Goal: Task Accomplishment & Management: Complete application form

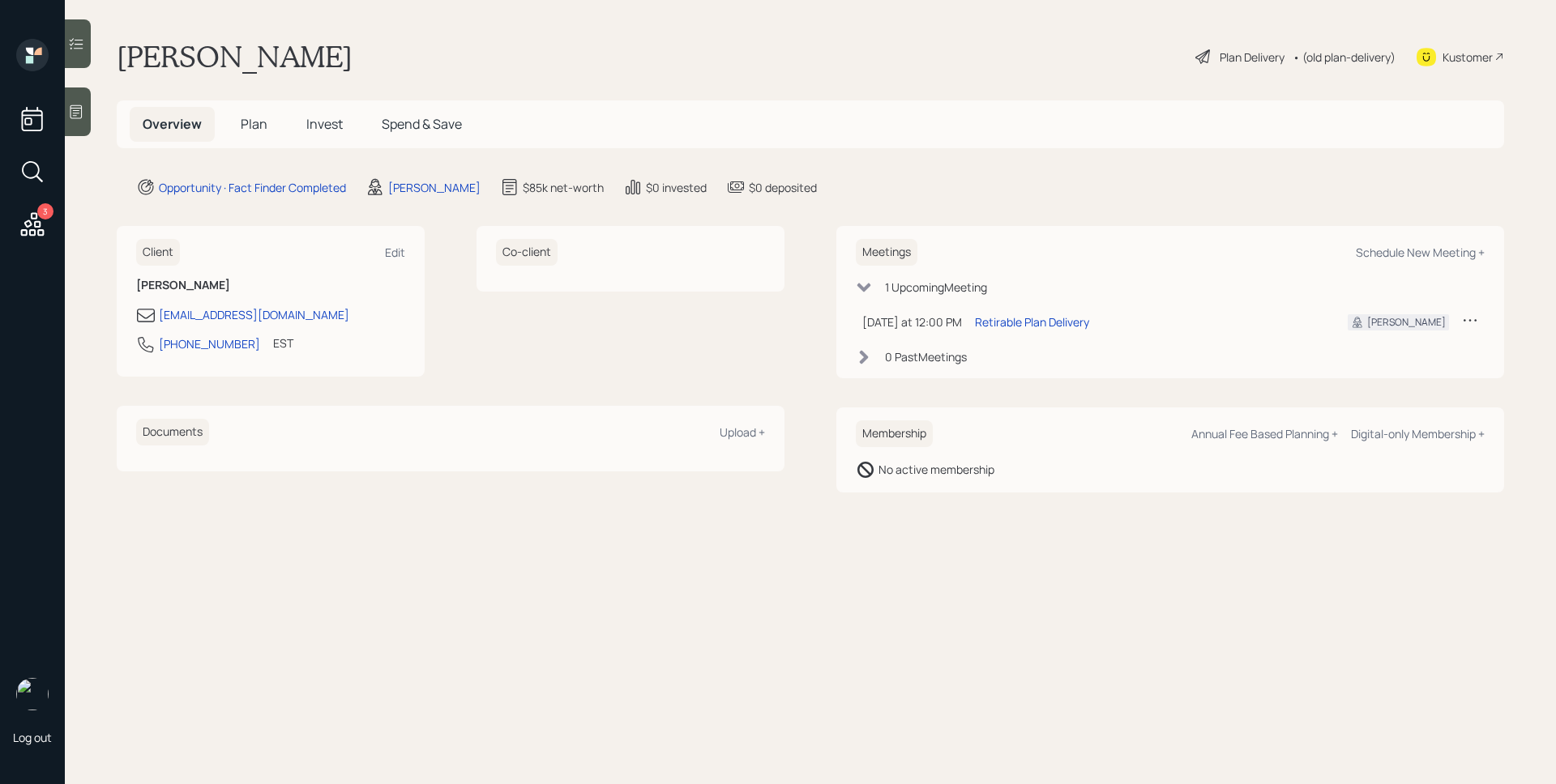
click at [86, 115] on div at bounding box center [78, 112] width 26 height 48
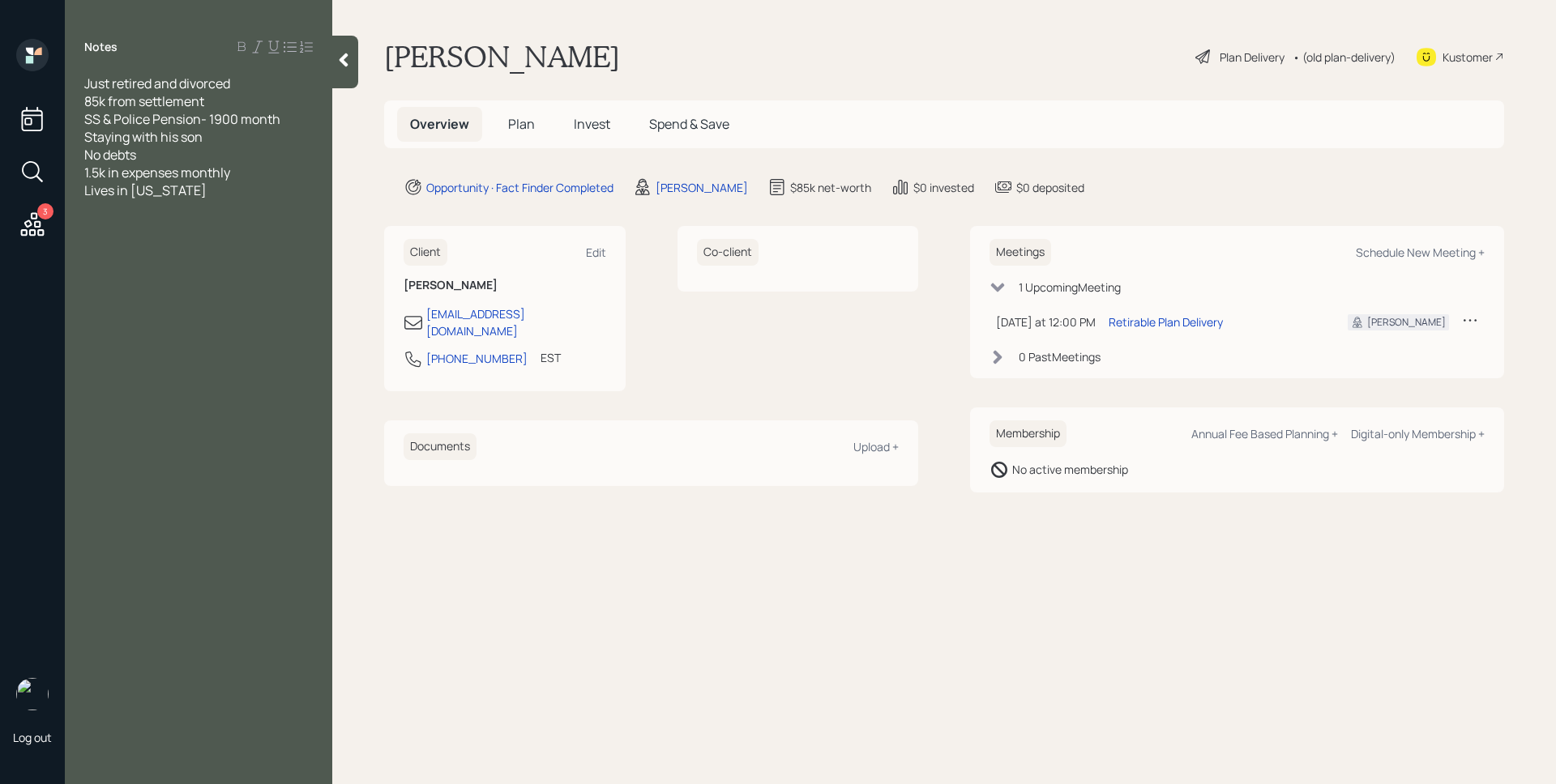
click at [529, 127] on span "Plan" at bounding box center [521, 124] width 27 height 18
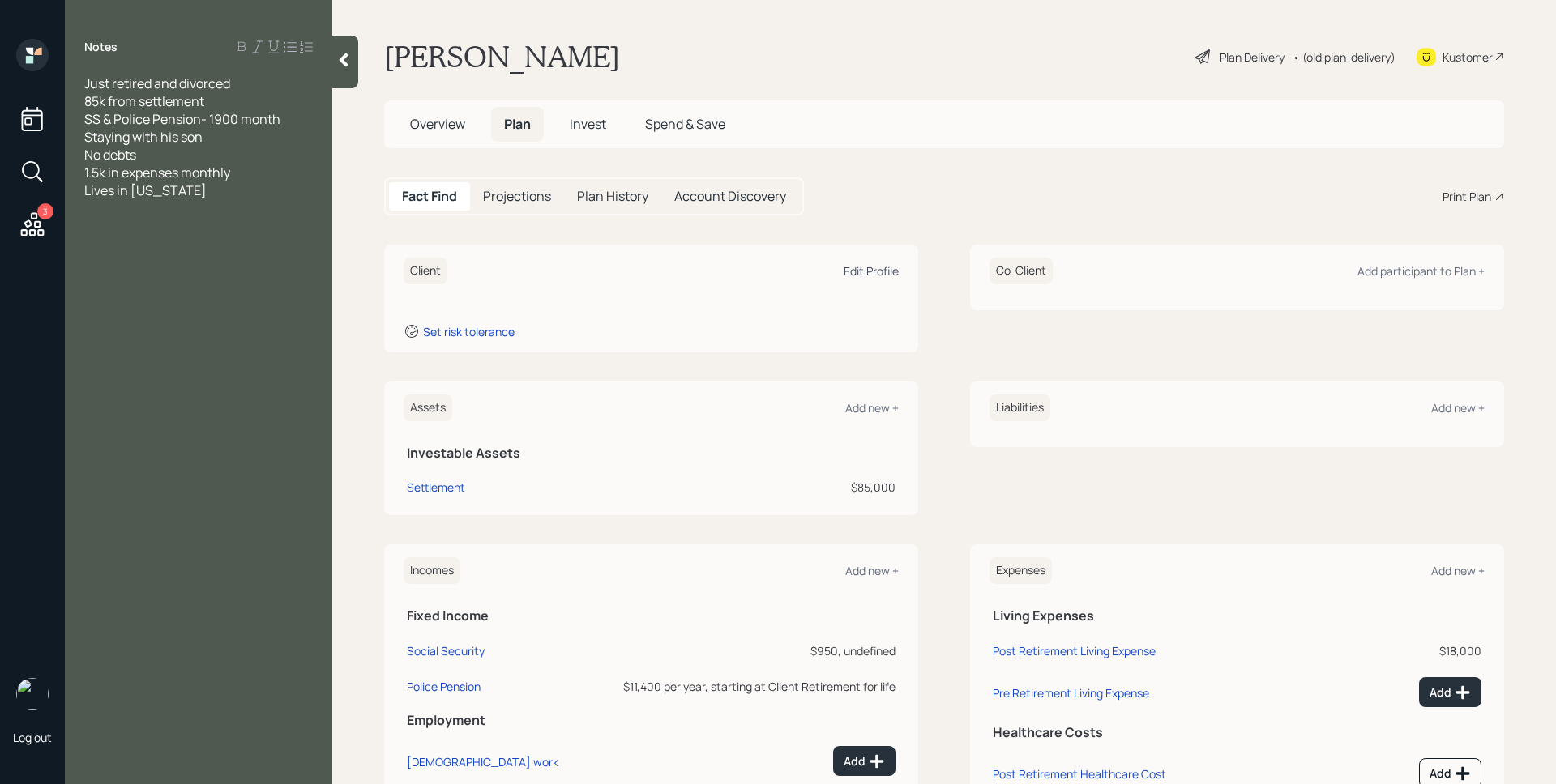
click at [851, 274] on div "Edit Profile" at bounding box center [870, 271] width 55 height 16
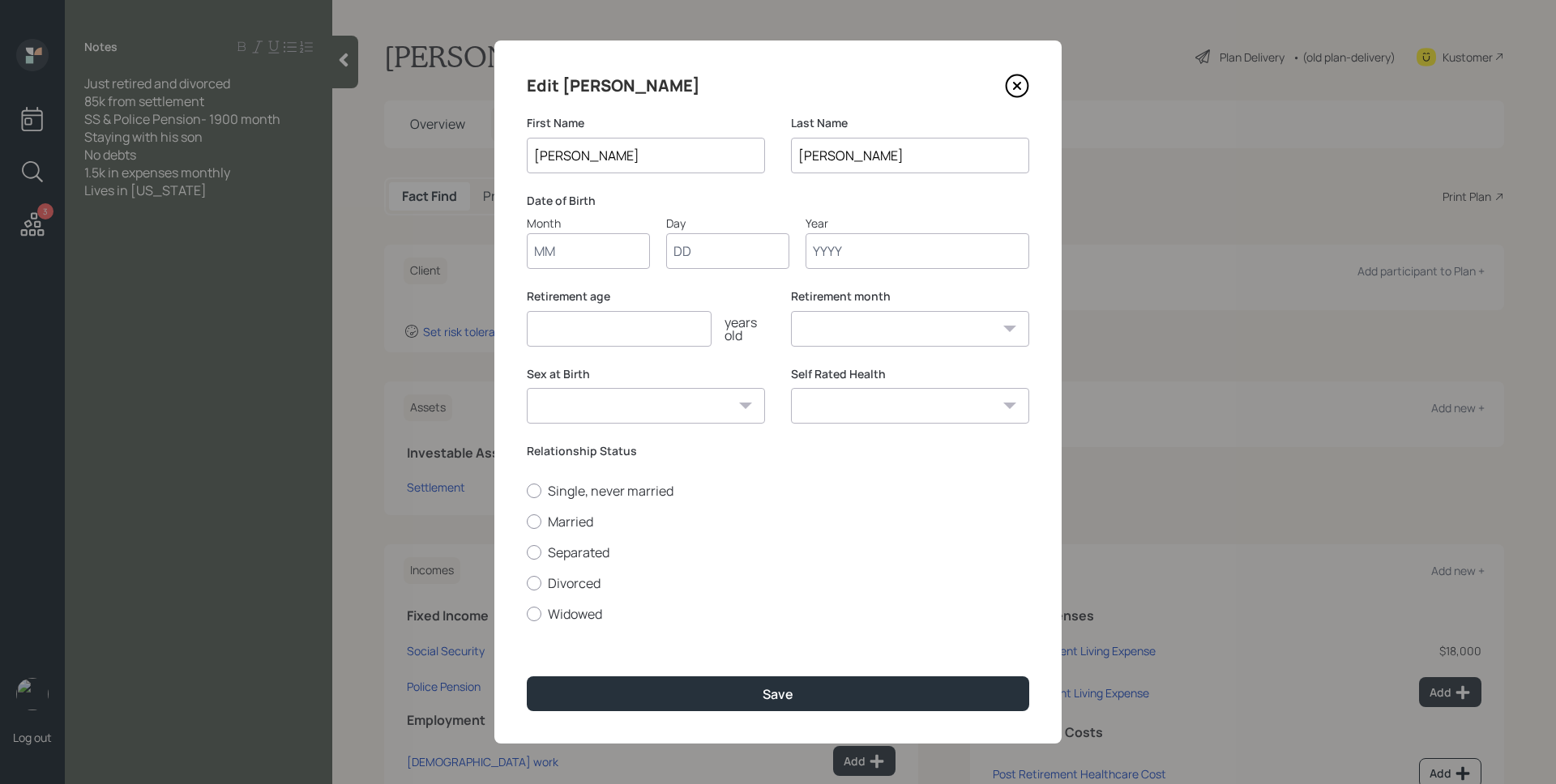
click at [617, 241] on input "Month" at bounding box center [588, 250] width 123 height 35
type input "06"
type input "07"
type input "1959"
select select "6"
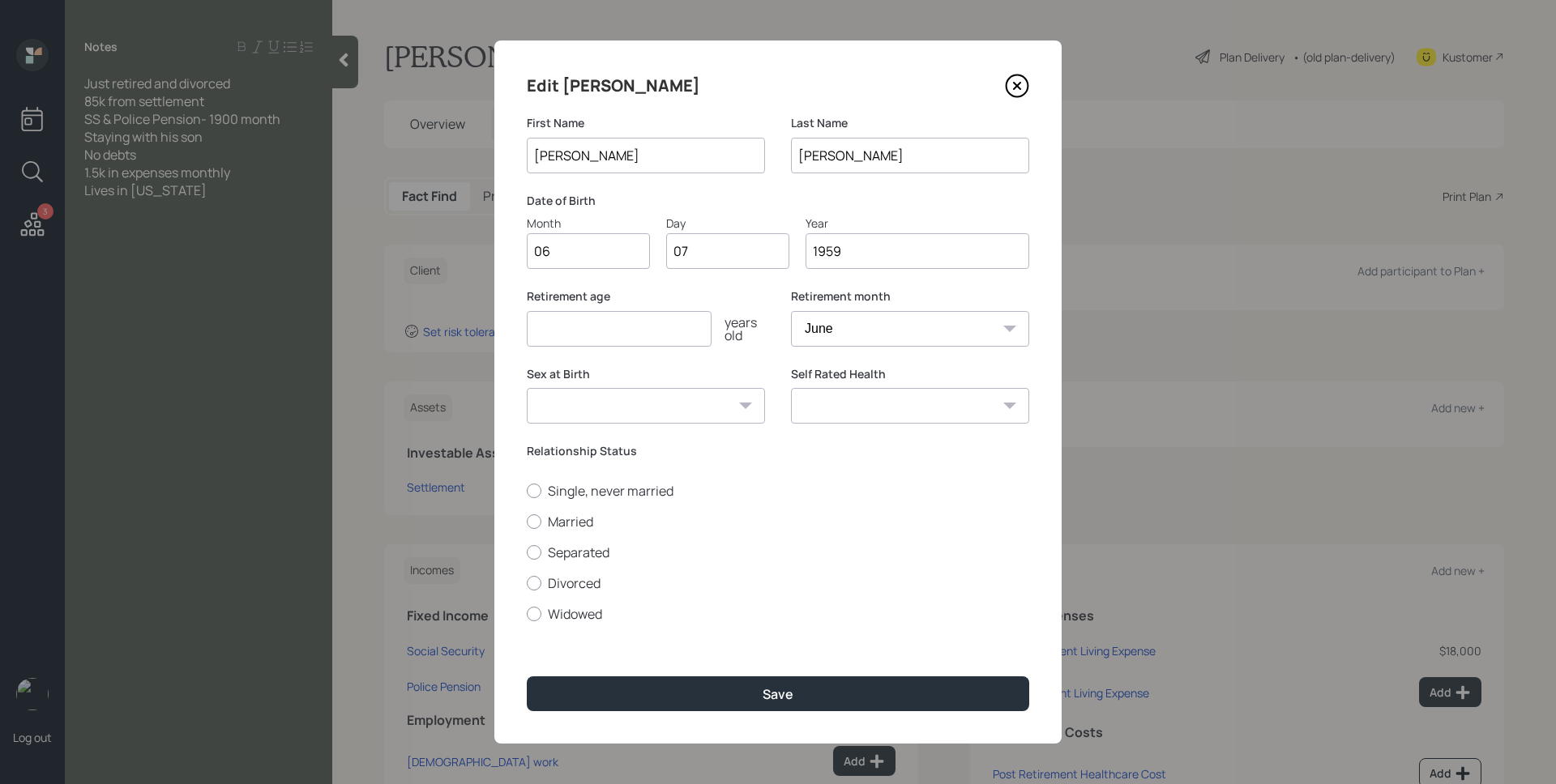
type input "1959"
click at [618, 341] on input "number" at bounding box center [618, 328] width 185 height 35
drag, startPoint x: 594, startPoint y: 583, endPoint x: 611, endPoint y: 593, distance: 19.7
click at [595, 584] on div "Single, never married Married Separated Divorced Widowed" at bounding box center [778, 553] width 502 height 141
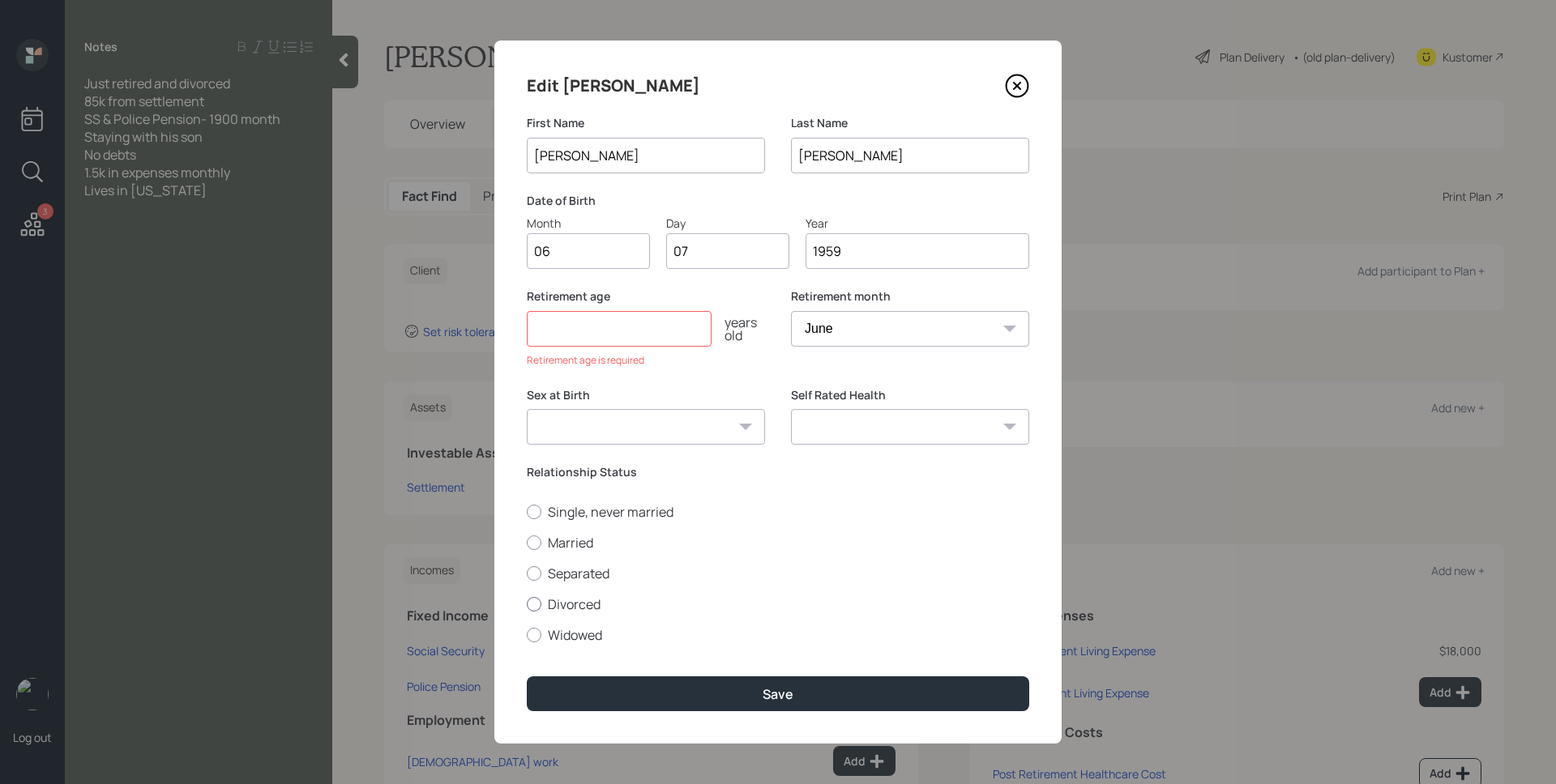
click at [583, 610] on label "Divorced" at bounding box center [778, 604] width 502 height 18
click at [527, 604] on input "Divorced" at bounding box center [526, 604] width 1 height 1
radio input "true"
click at [589, 324] on input "number" at bounding box center [618, 328] width 185 height 35
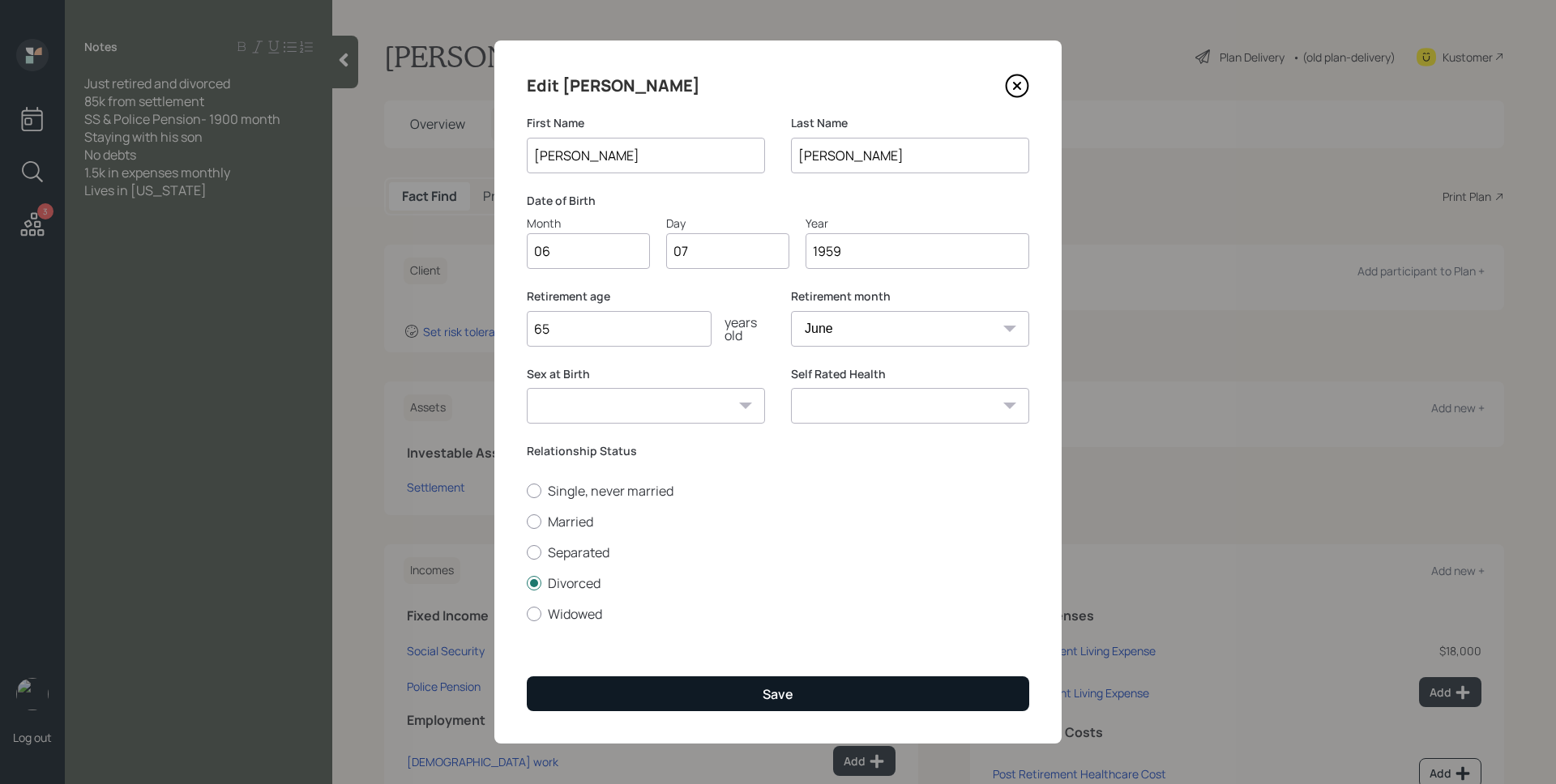
type input "65"
click at [778, 689] on div "Save" at bounding box center [778, 695] width 31 height 18
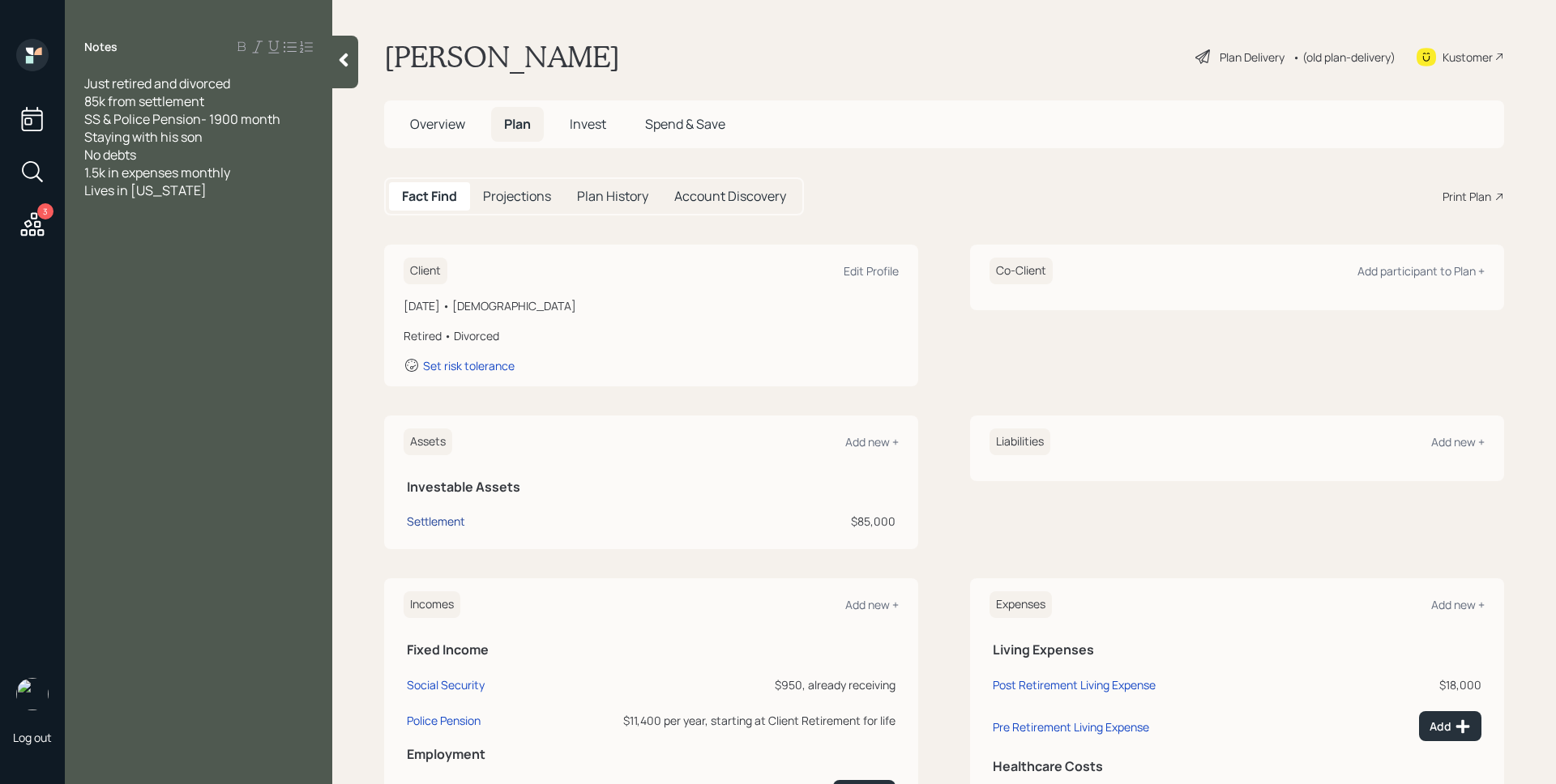
click at [445, 516] on div "Settlement" at bounding box center [436, 521] width 58 height 17
select select "taxable"
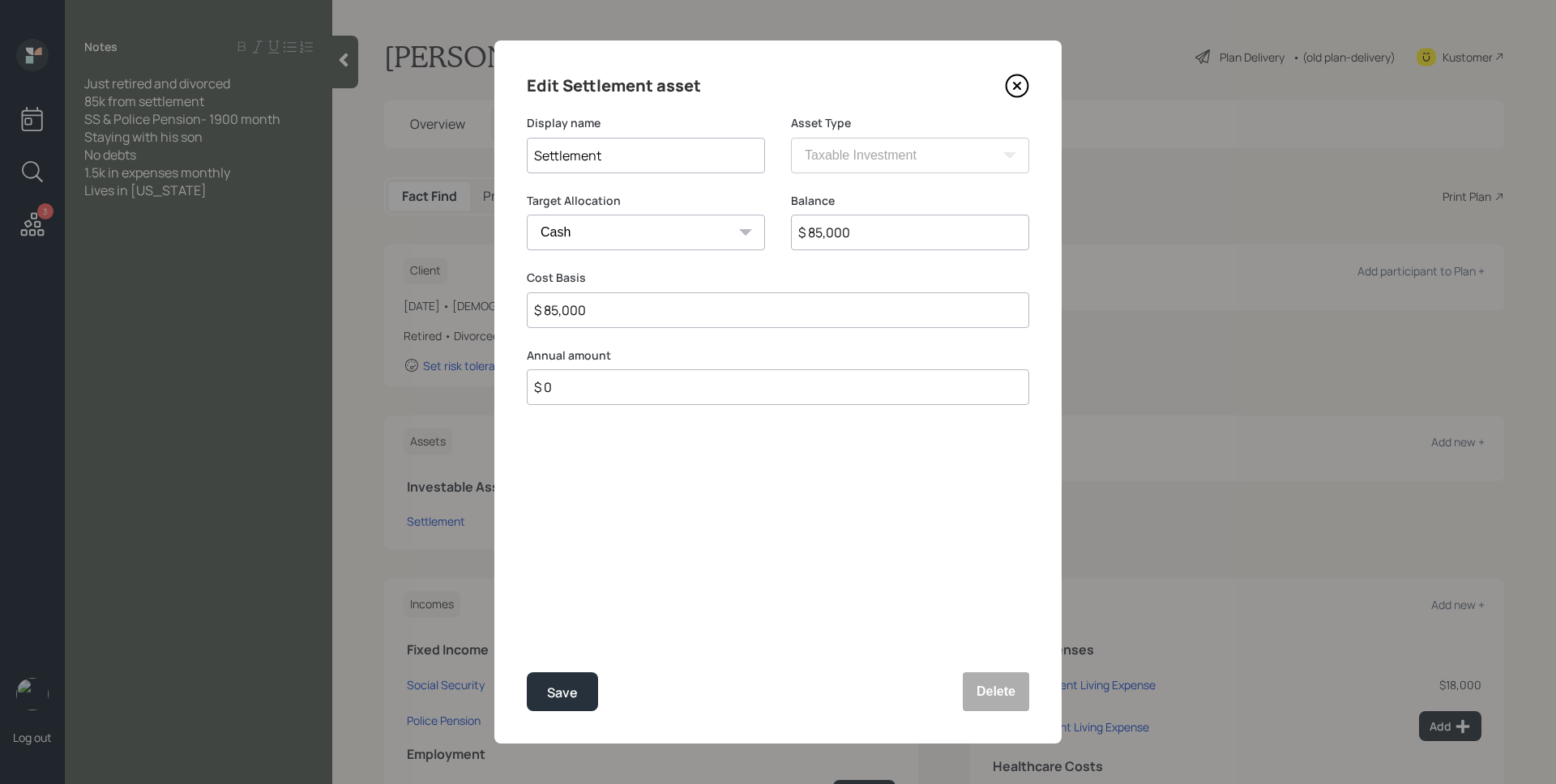
click at [838, 236] on input "$ 85,000" at bounding box center [910, 232] width 238 height 35
type input "$ 8"
type input "$ 85"
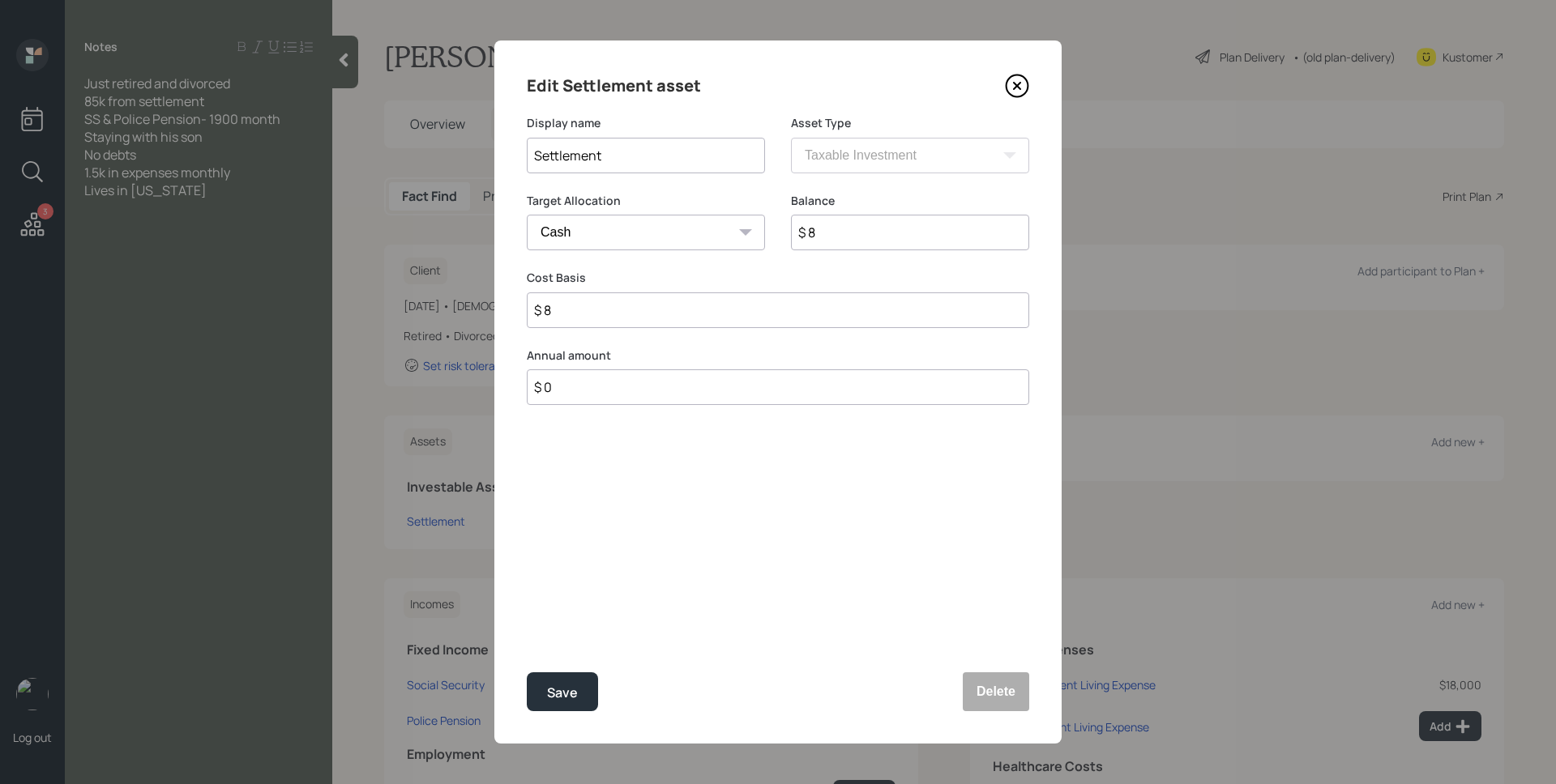
type input "$ 85"
type input "$ 850"
type input "$ 8,500"
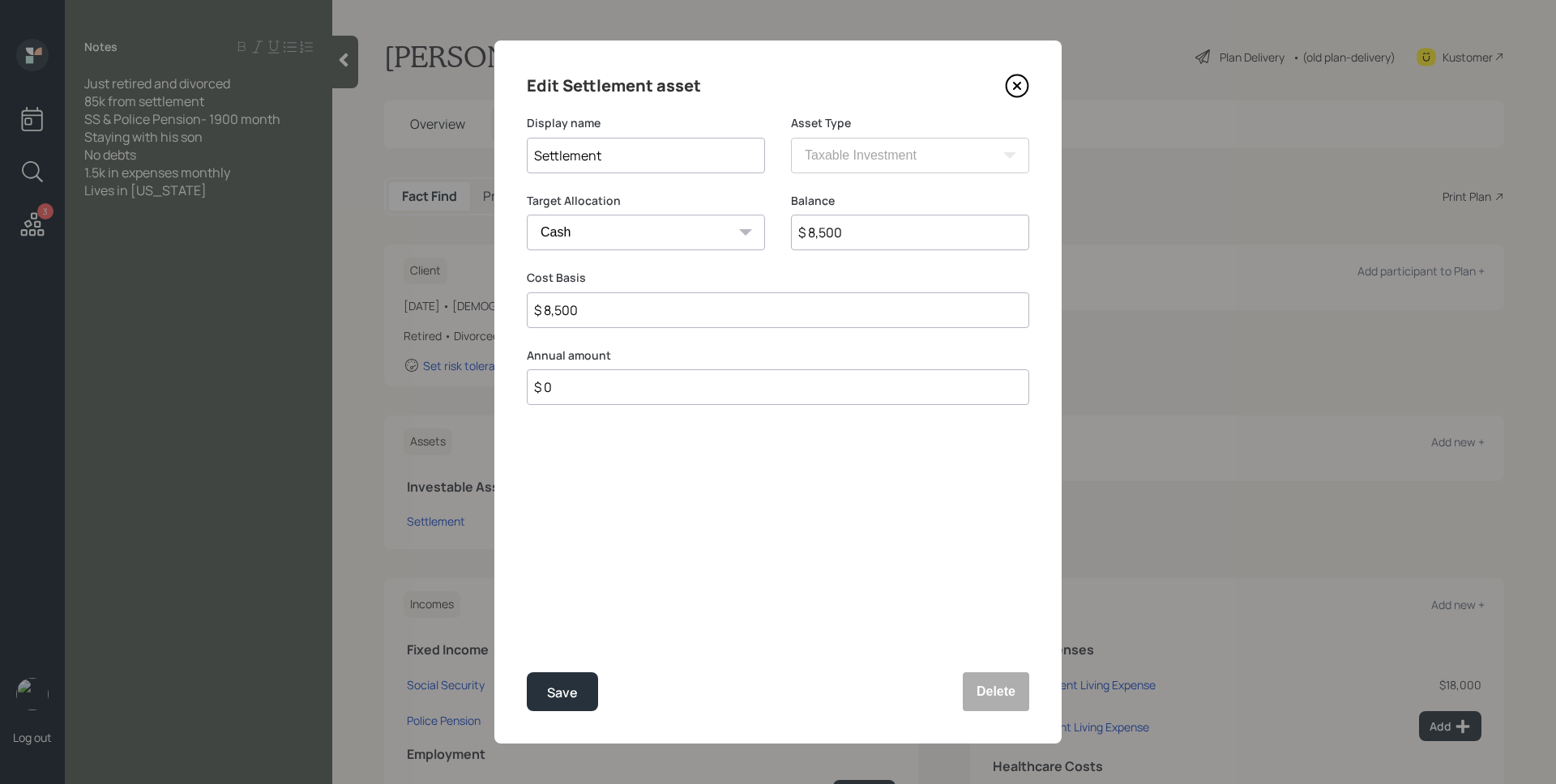
type input "$ 8,500"
click at [527, 672] on button "Save" at bounding box center [562, 691] width 71 height 39
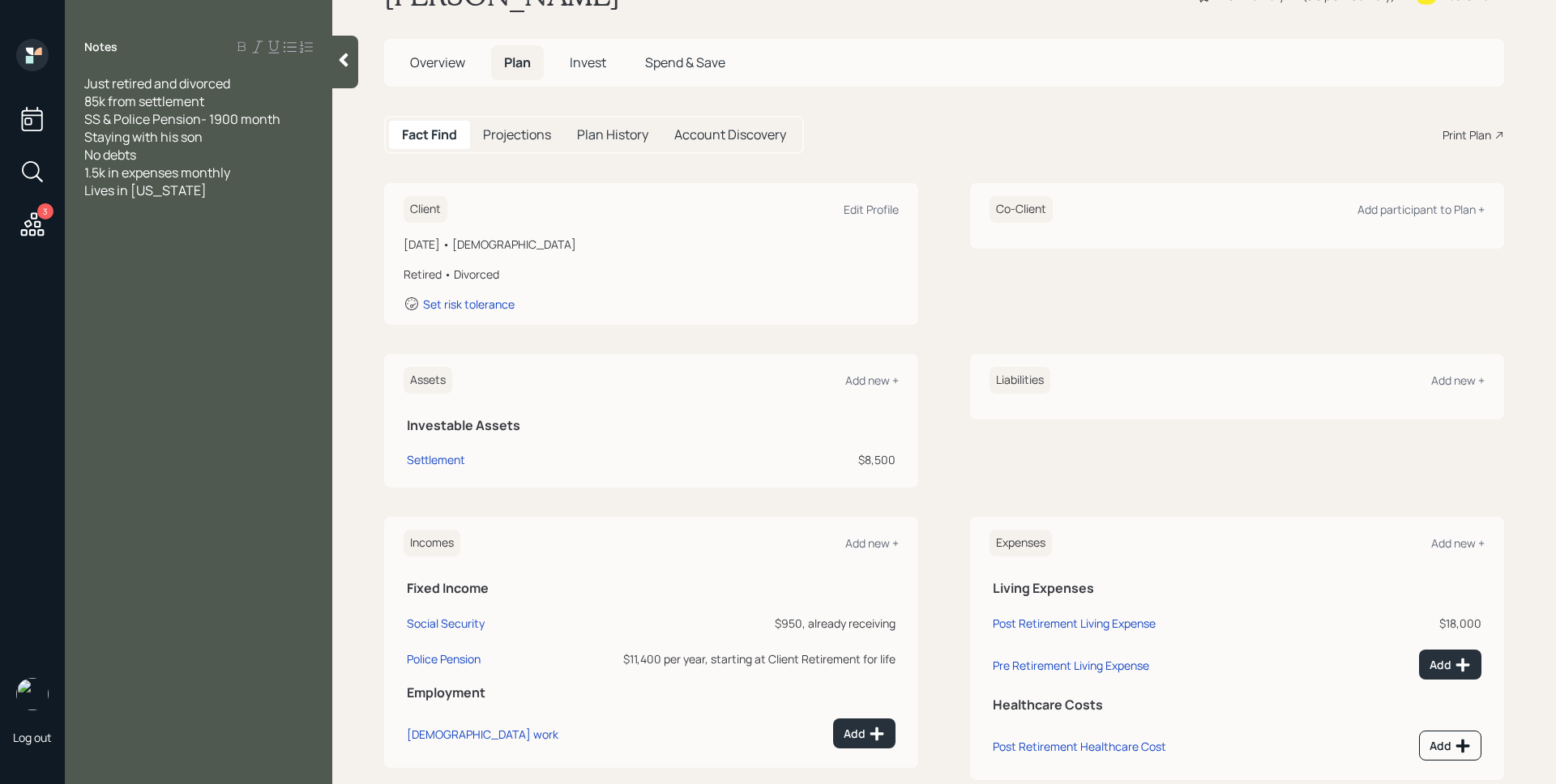
scroll to position [97, 0]
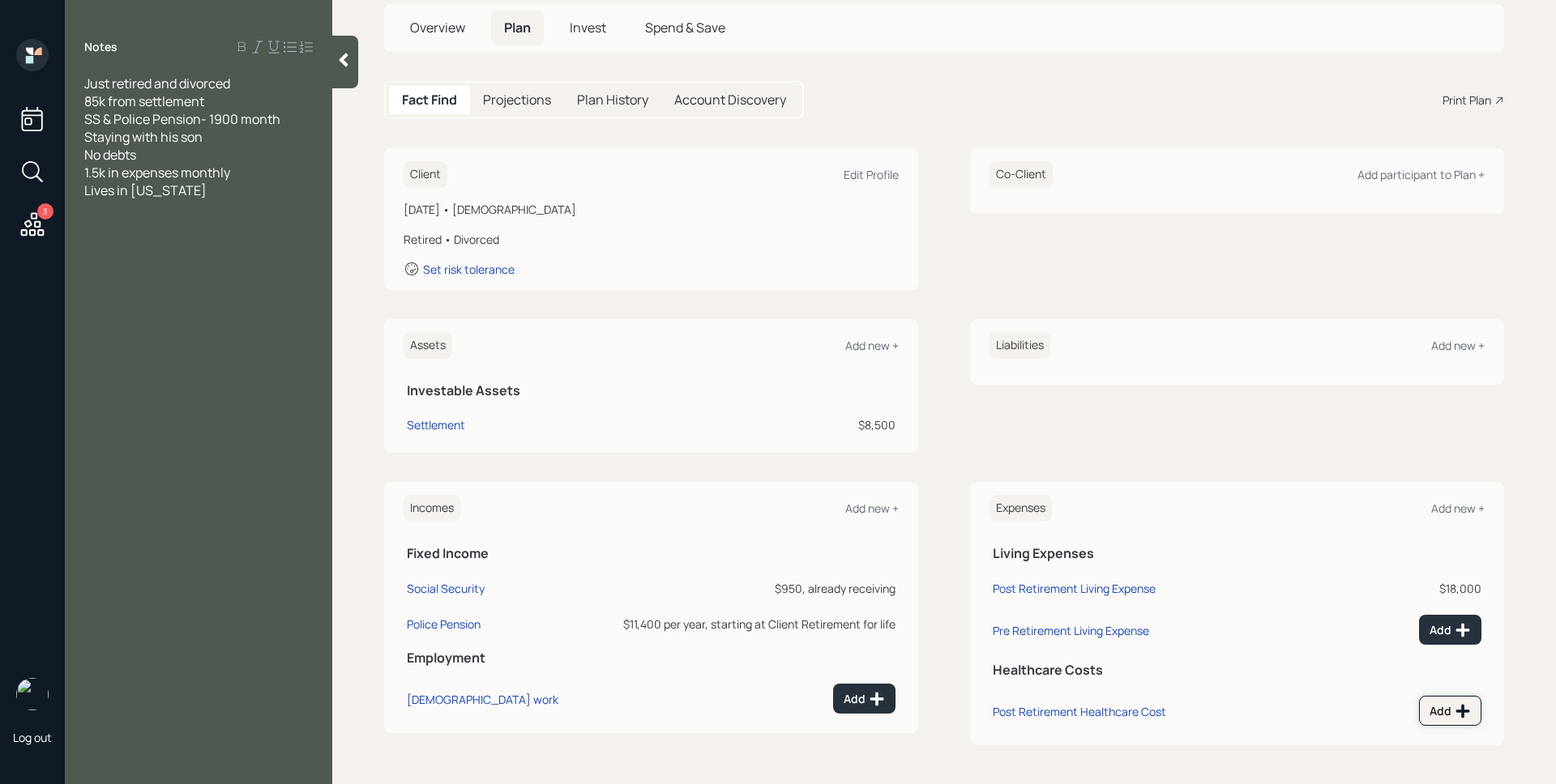
click at [1429, 711] on div "Add" at bounding box center [1449, 711] width 41 height 16
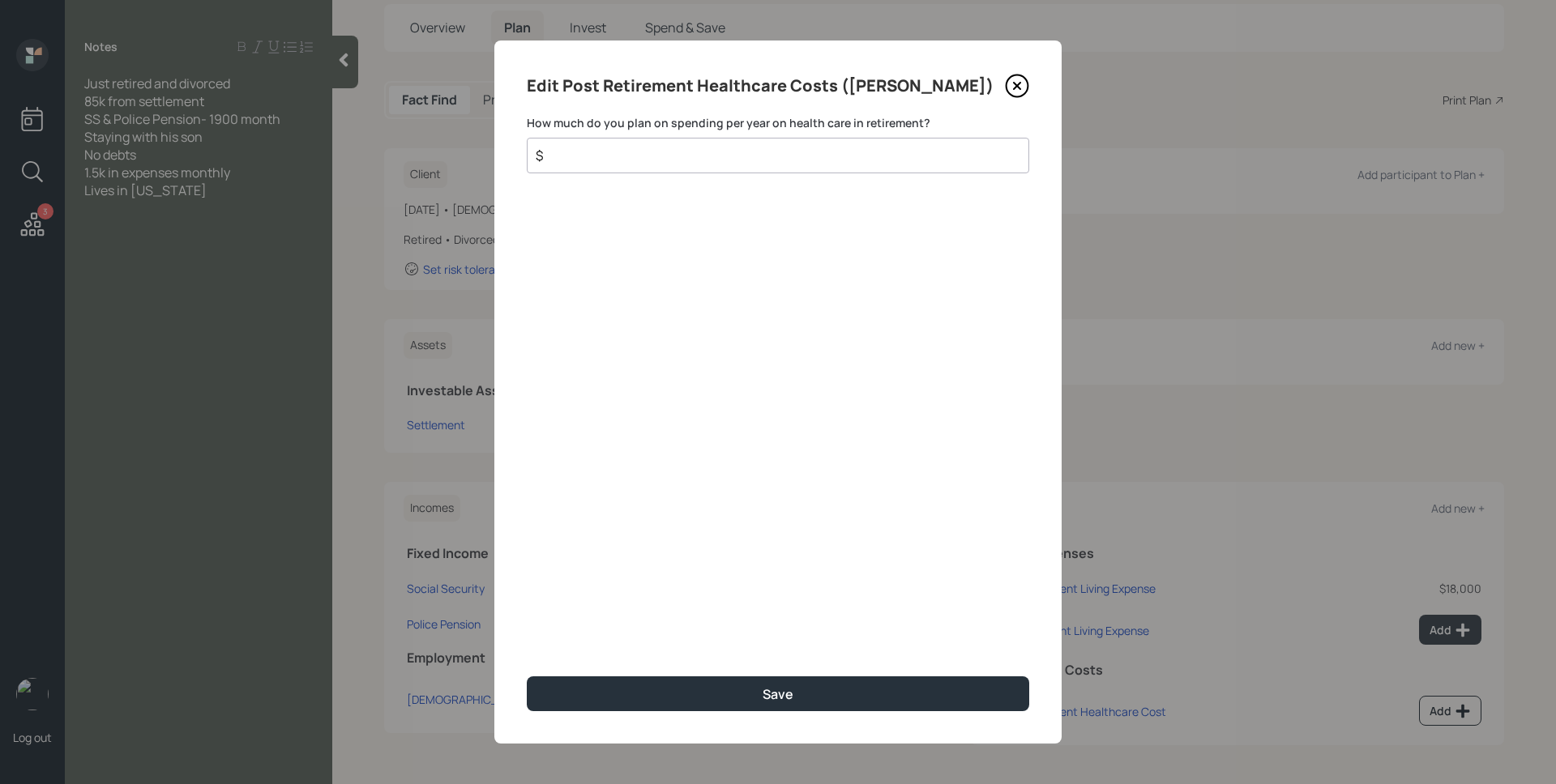
click at [746, 152] on input "$" at bounding box center [771, 156] width 475 height 20
type input "$ 2,220"
click at [527, 677] on button "Save" at bounding box center [778, 694] width 502 height 34
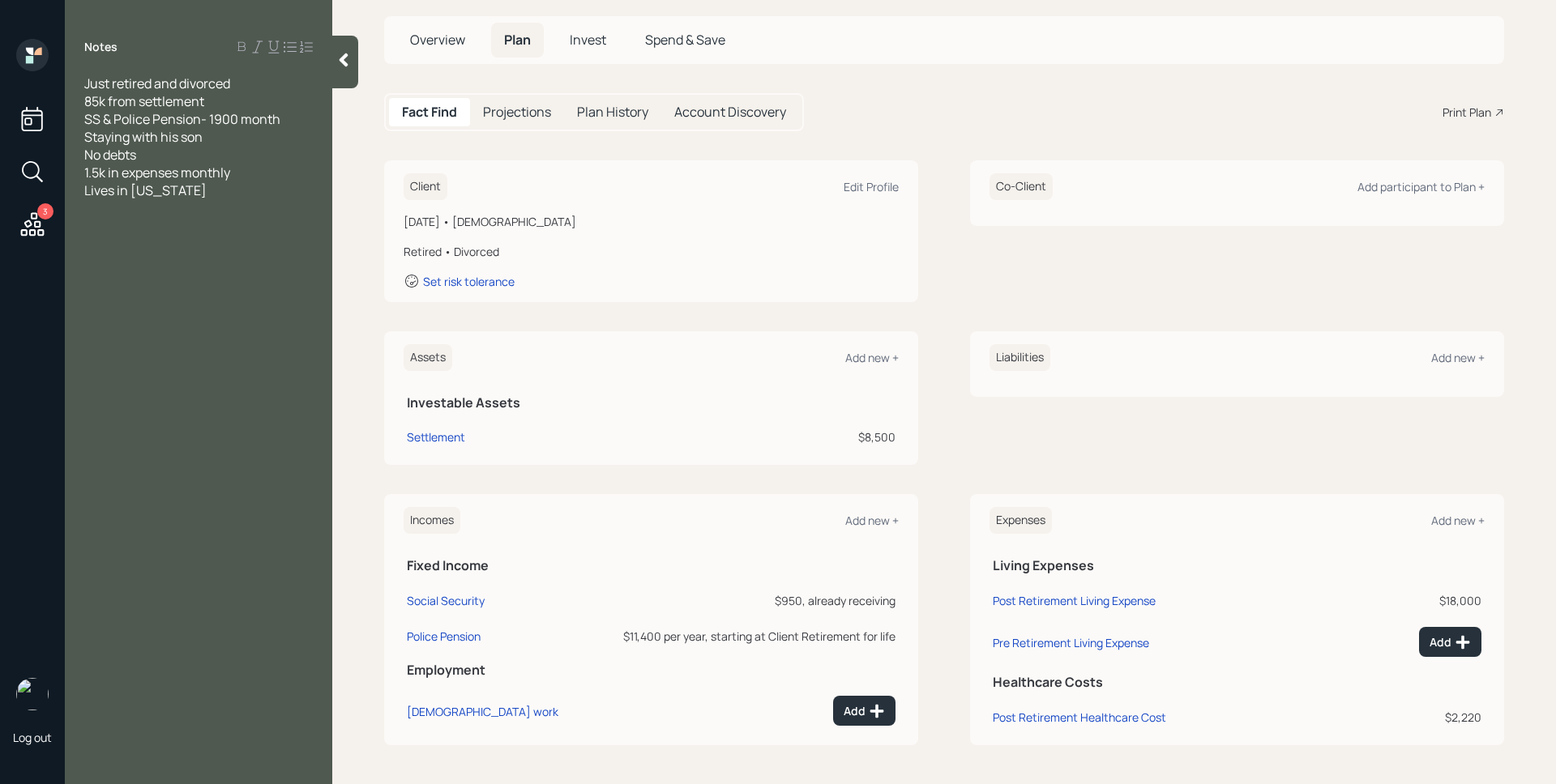
scroll to position [84, 0]
click at [446, 595] on div "Social Security" at bounding box center [445, 600] width 78 height 16
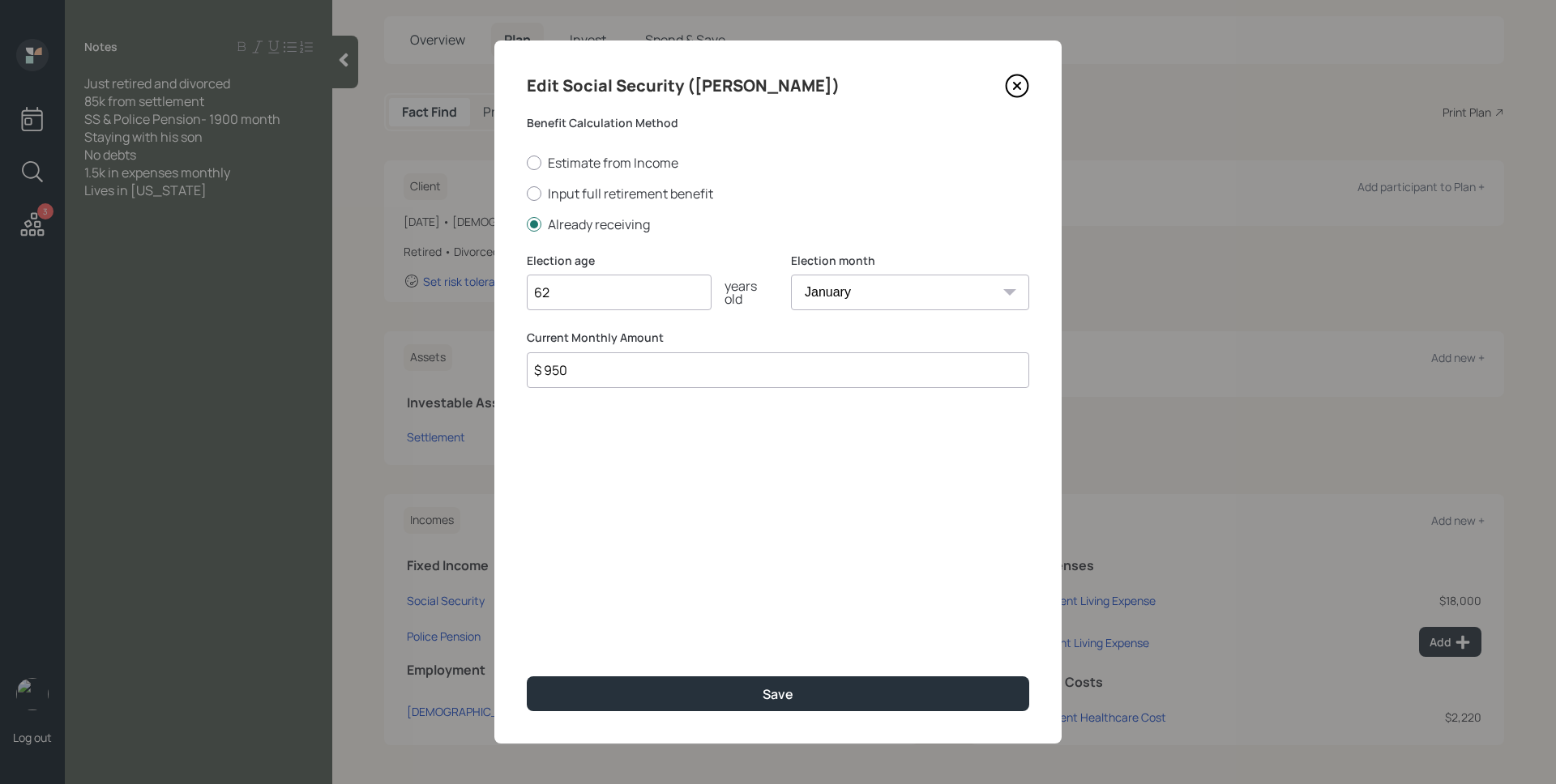
click at [639, 373] on input "$ 950" at bounding box center [778, 370] width 502 height 35
type input "$ 1,200"
click at [527, 677] on button "Save" at bounding box center [778, 694] width 502 height 34
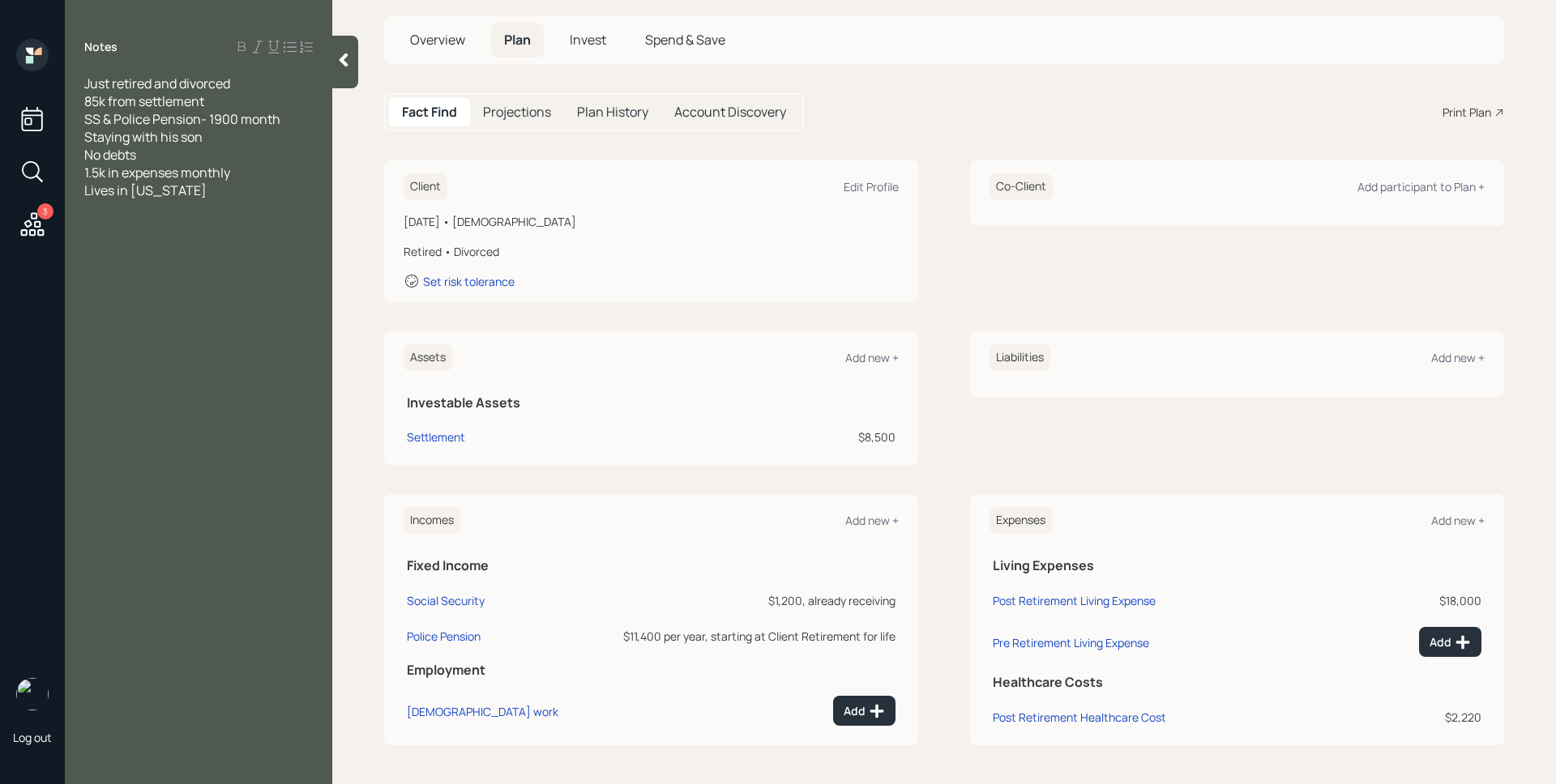
click at [463, 649] on td "Police Pension" at bounding box center [493, 633] width 179 height 35
click at [463, 638] on div "Police Pension" at bounding box center [444, 636] width 74 height 16
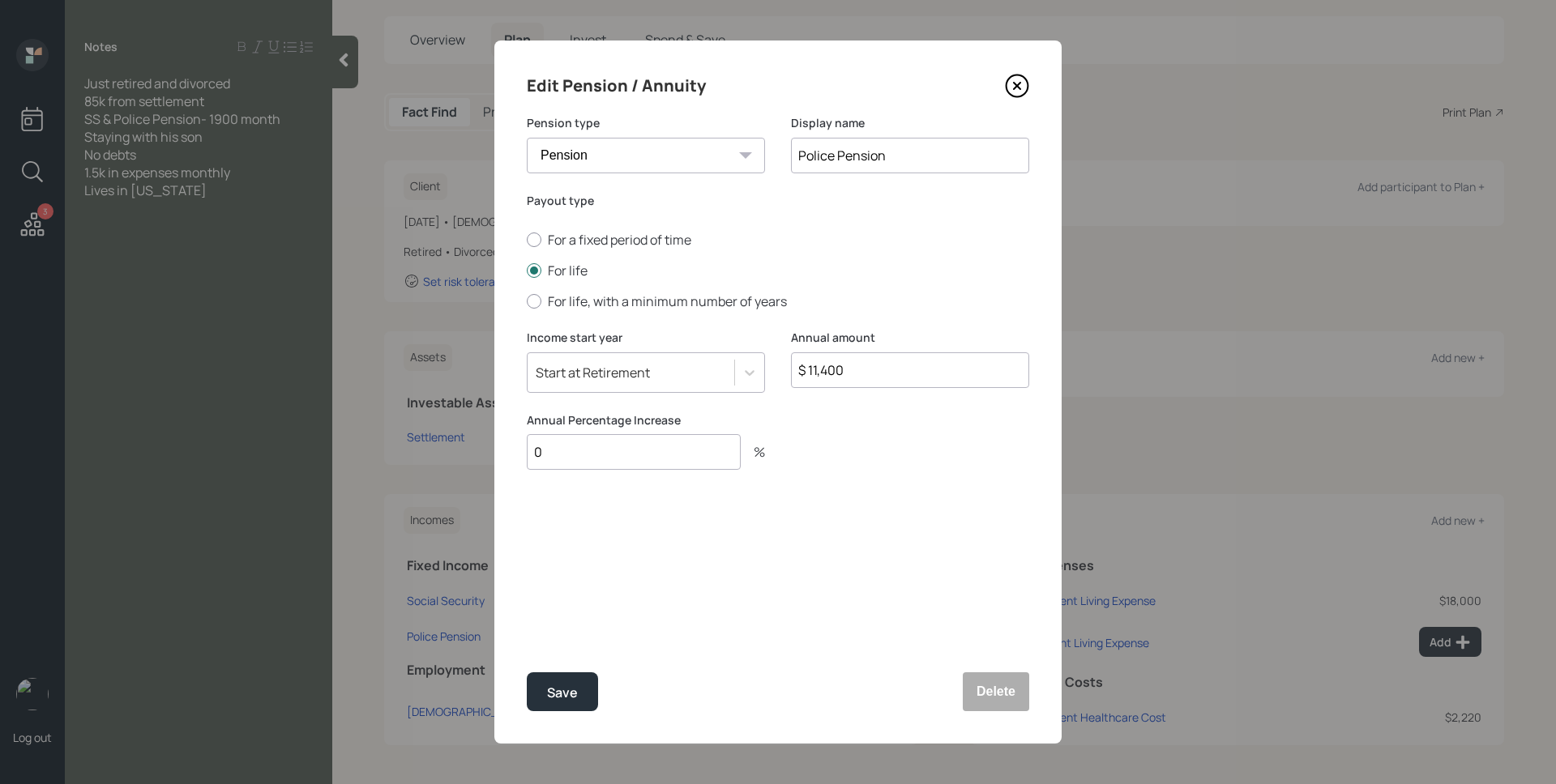
click at [881, 377] on input "$ 11,400" at bounding box center [910, 370] width 238 height 35
type input "$ 14,400"
click at [670, 461] on input "0" at bounding box center [633, 451] width 214 height 35
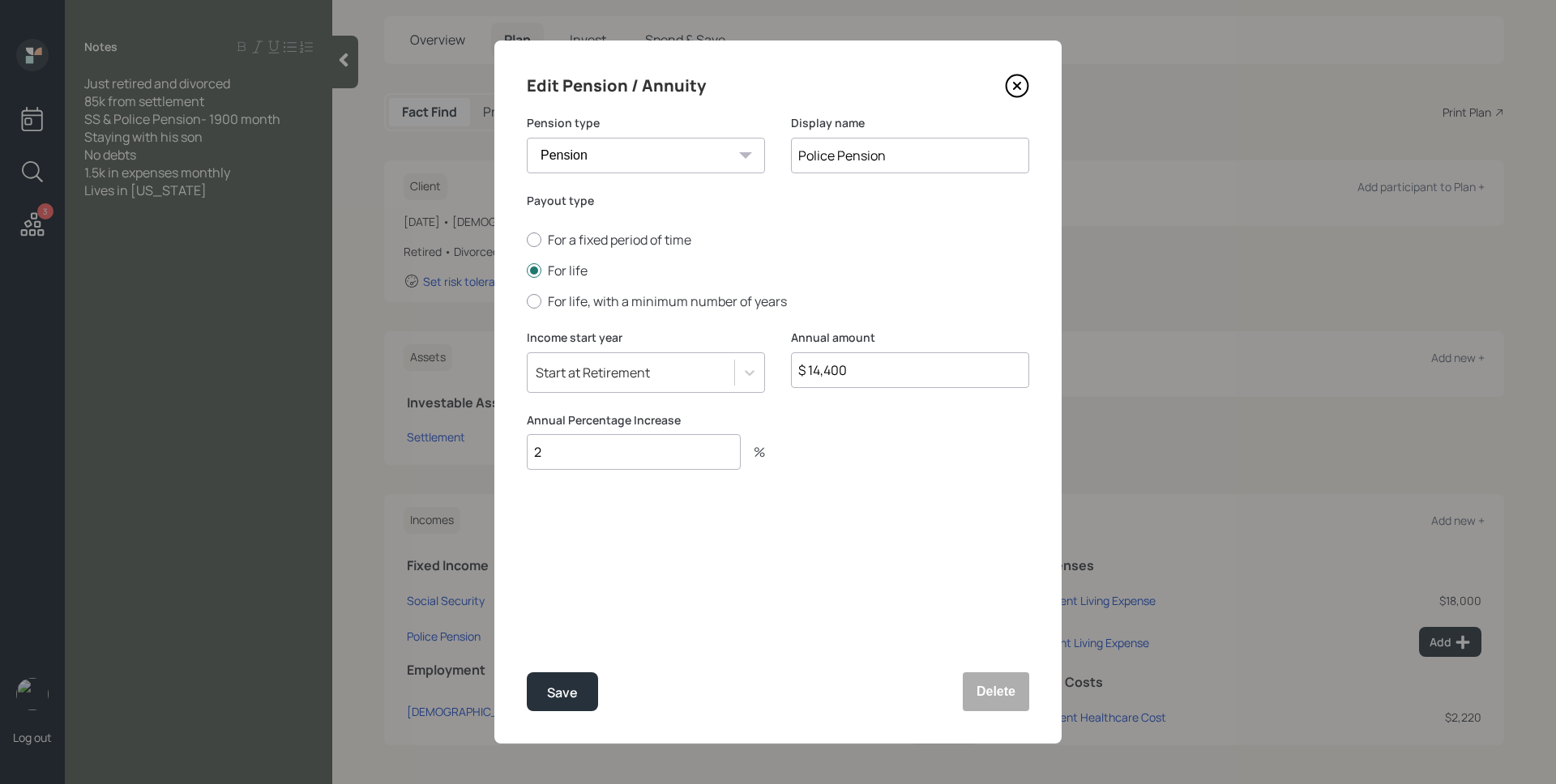
type input "2"
click at [708, 544] on div "Edit Pension / Annuity Pension type Pension Annuity Display name Police Pension…" at bounding box center [778, 391] width 567 height 703
click at [569, 690] on div "Save" at bounding box center [563, 693] width 31 height 22
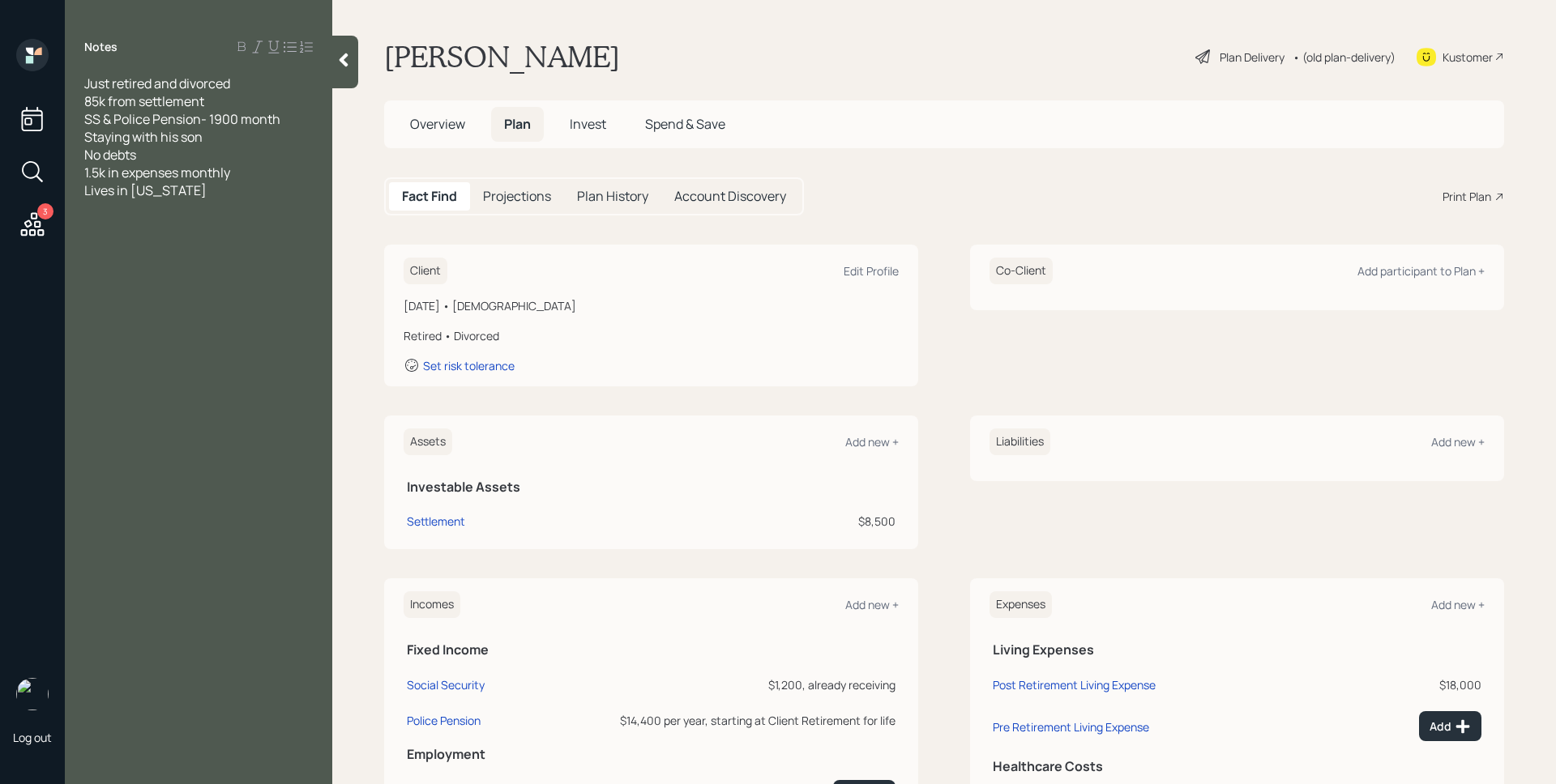
click at [1220, 58] on div "Plan Delivery" at bounding box center [1252, 57] width 65 height 17
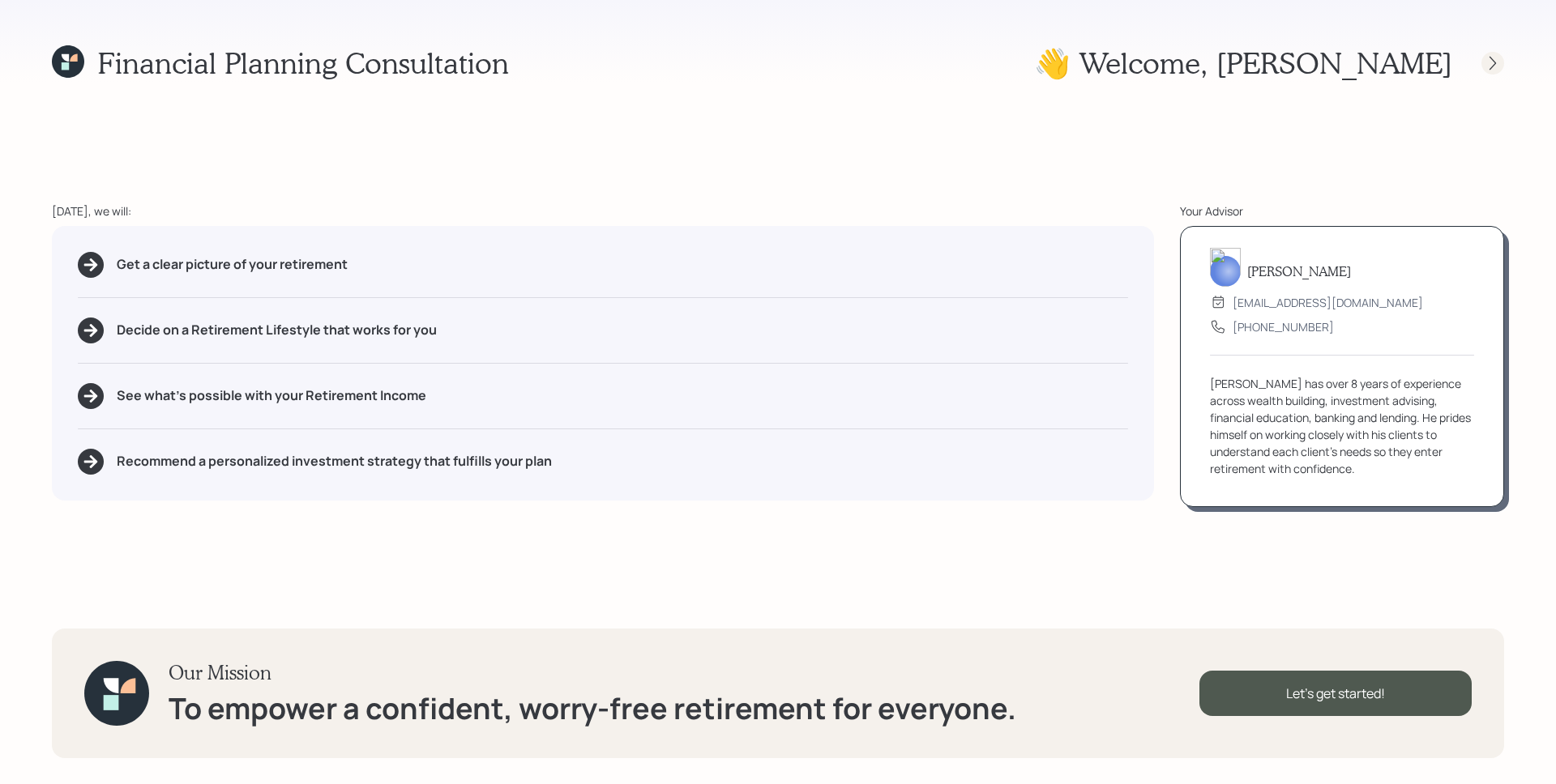
click at [1487, 65] on icon at bounding box center [1493, 63] width 16 height 16
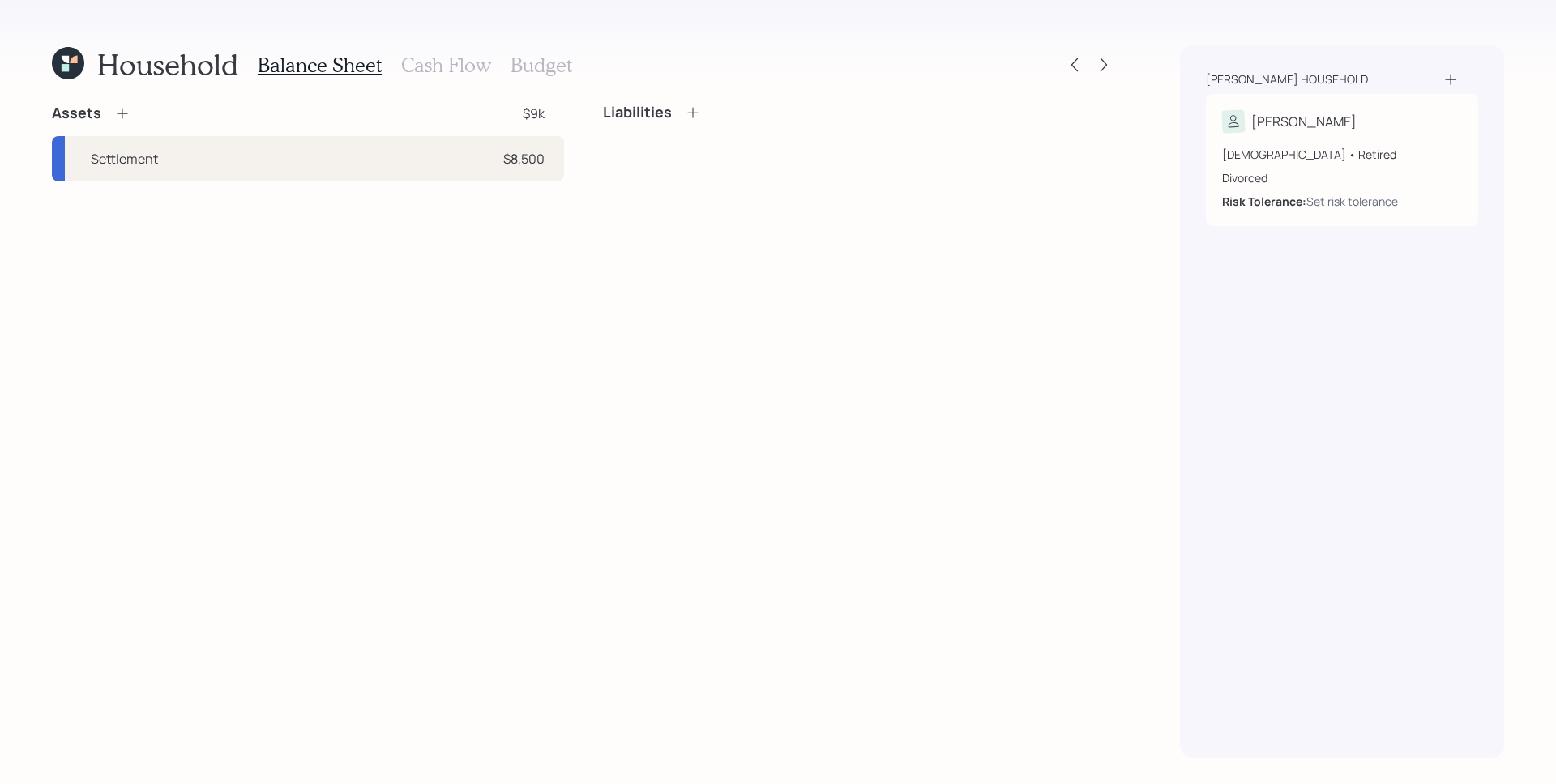
click at [441, 68] on h3 "Cash Flow" at bounding box center [446, 65] width 90 height 24
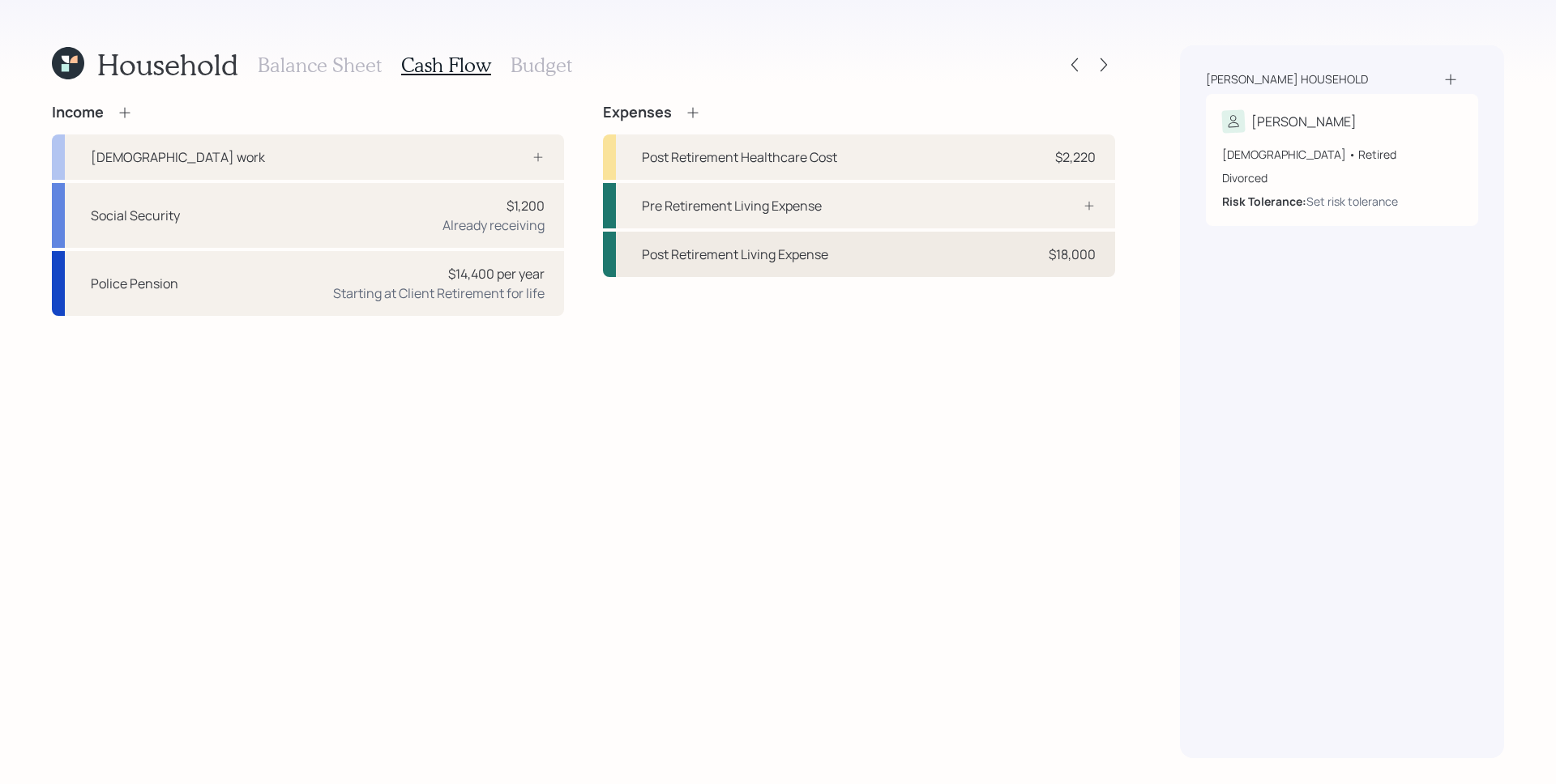
click at [1083, 271] on div "Post Retirement Living Expense $18,000" at bounding box center [859, 254] width 512 height 45
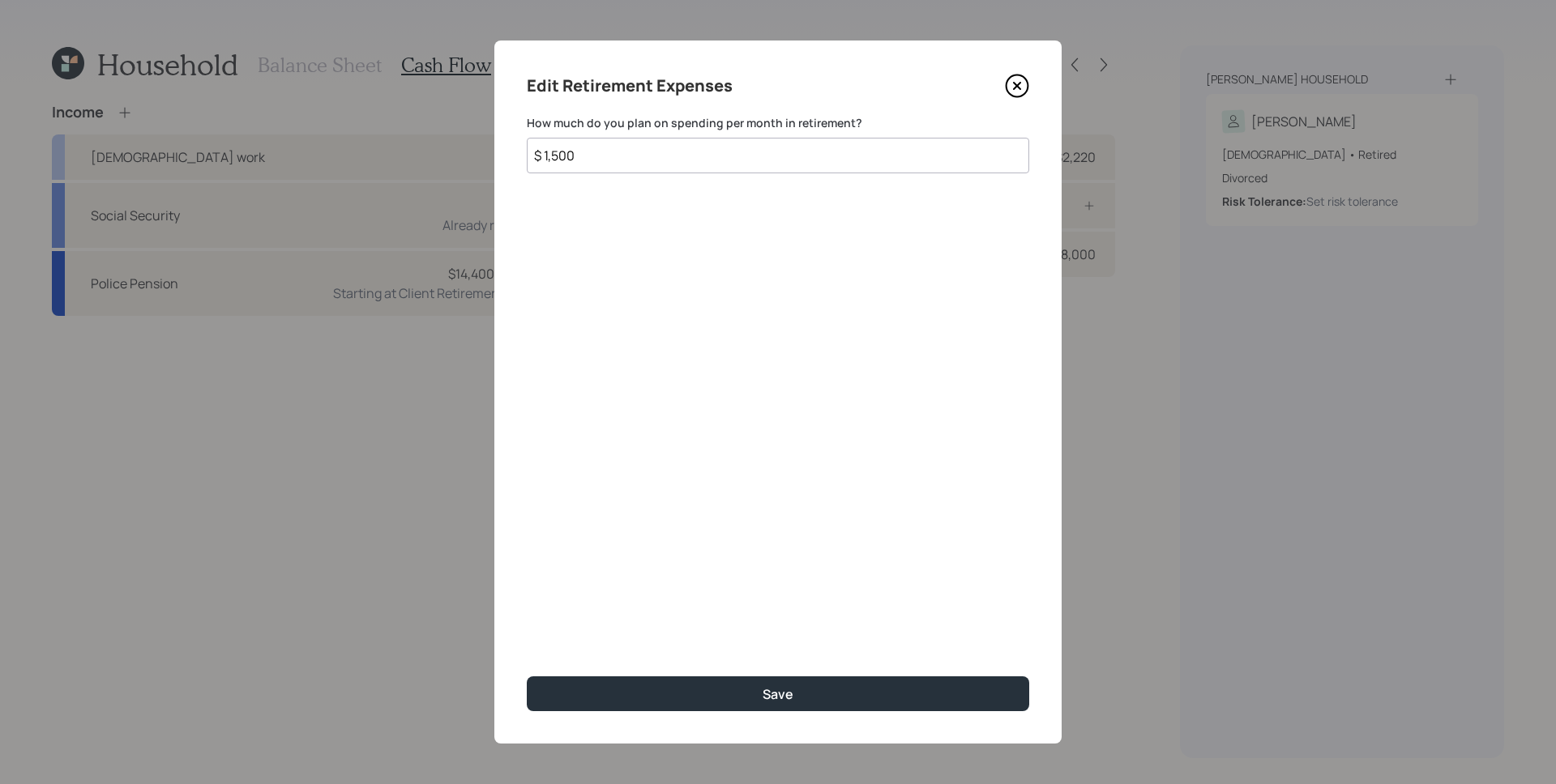
click at [1010, 85] on icon at bounding box center [1017, 86] width 25 height 25
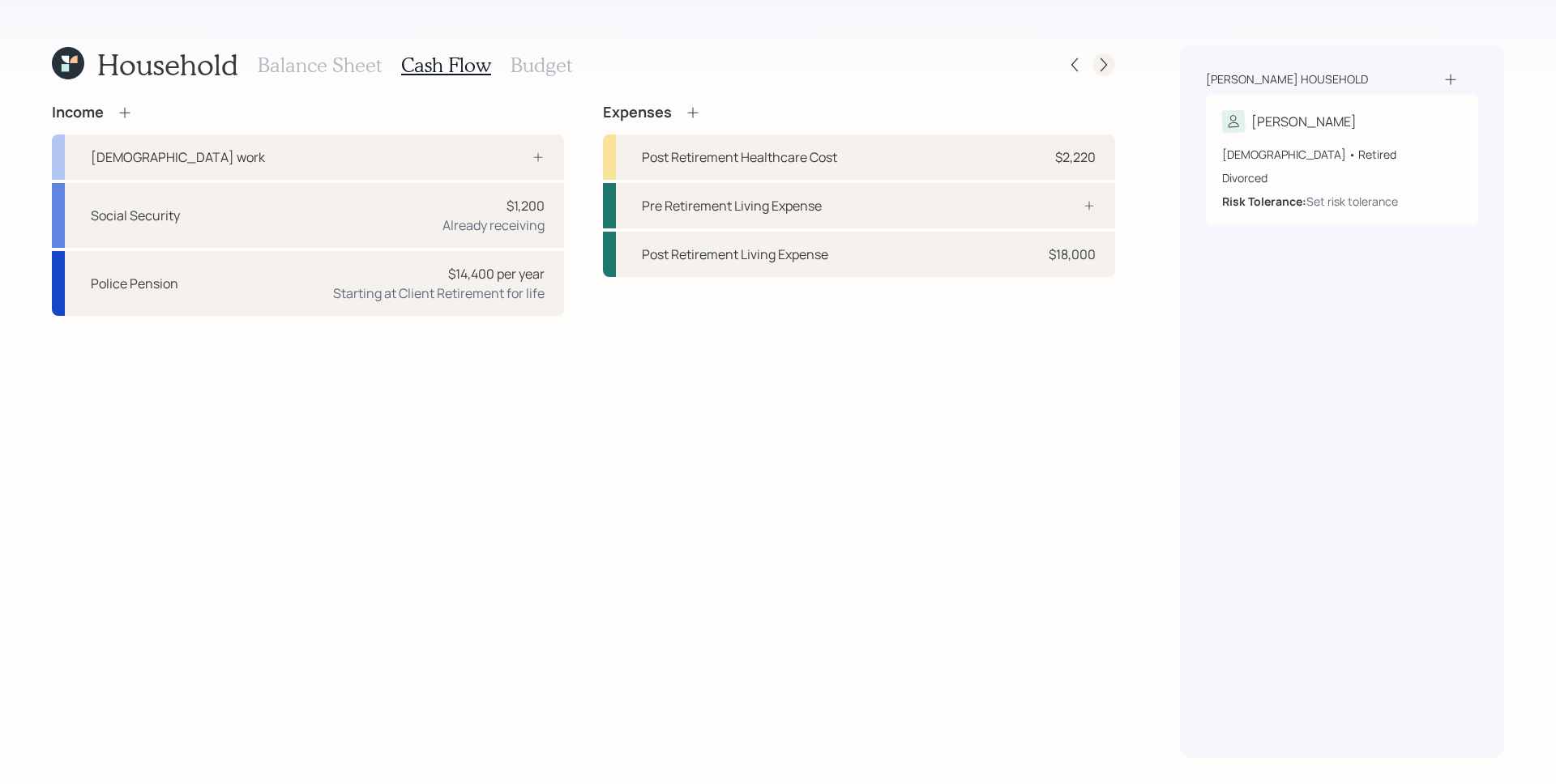
click at [1096, 66] on div at bounding box center [1104, 65] width 23 height 23
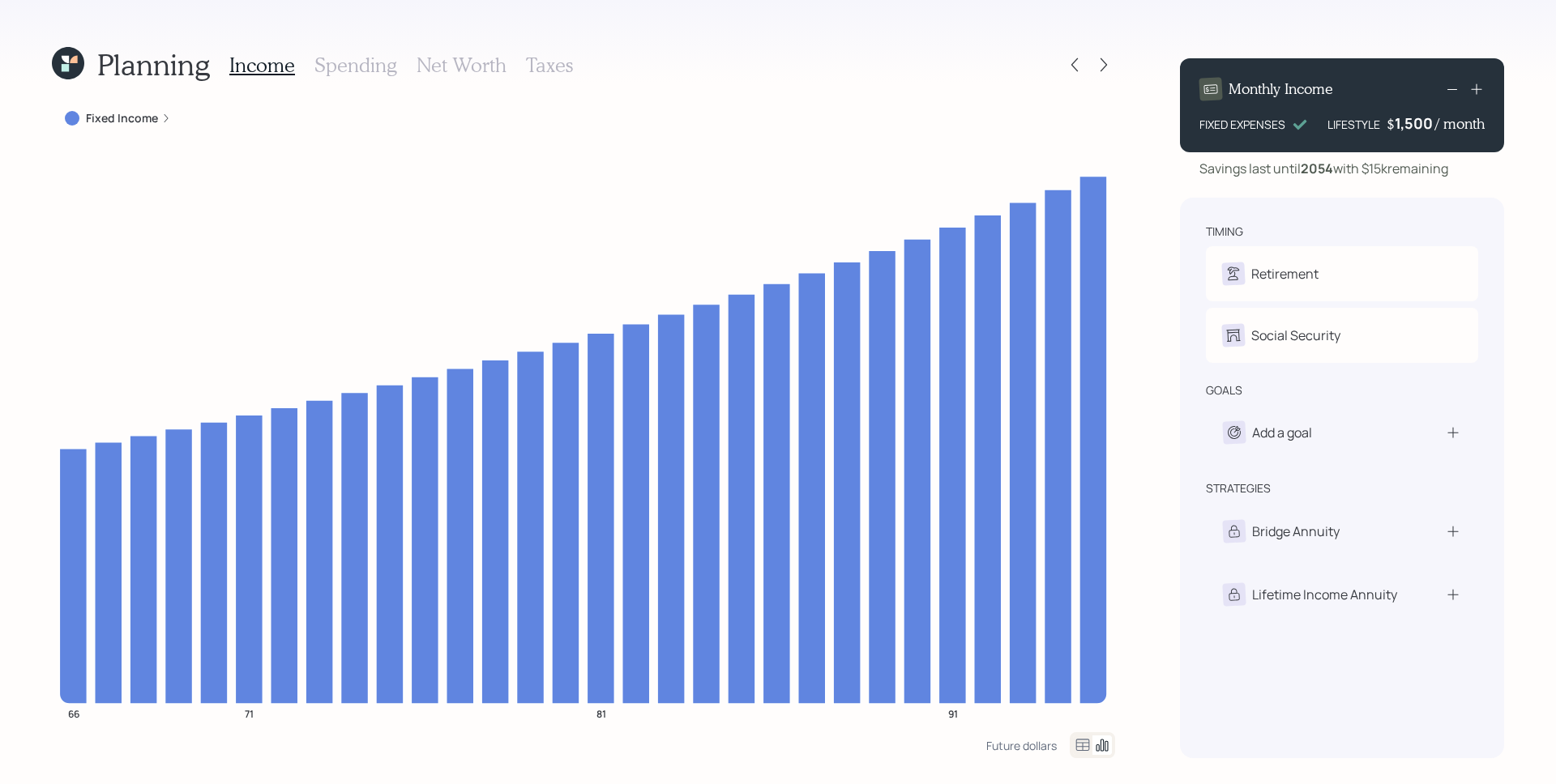
click at [367, 69] on h3 "Spending" at bounding box center [355, 65] width 83 height 24
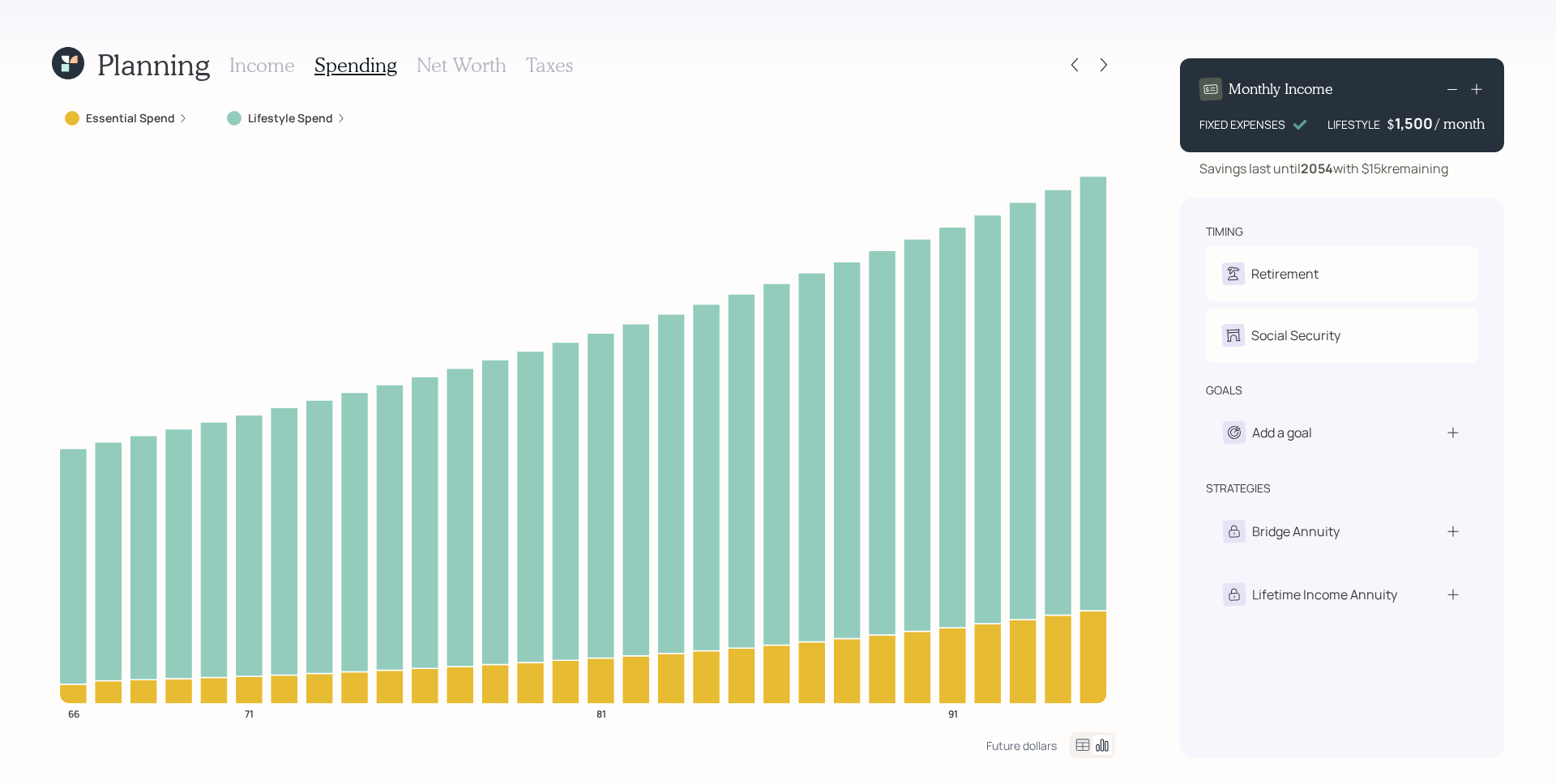
click at [317, 110] on label "Lifestyle Spend" at bounding box center [290, 118] width 85 height 16
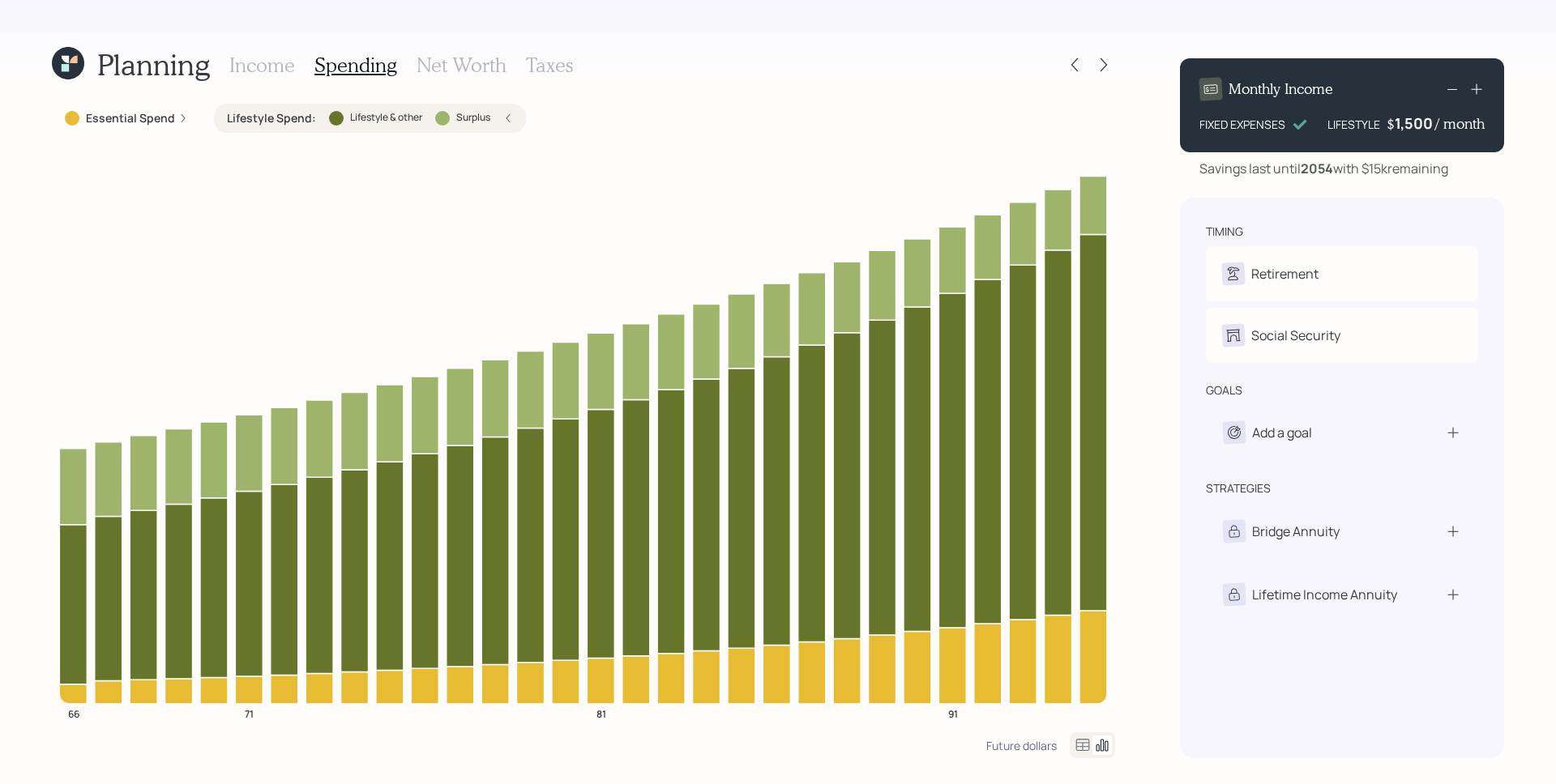
click at [1143, 53] on div "Planning Income Spending Net Worth Taxes Essential Spend Lifestyle Spend : Life…" at bounding box center [778, 392] width 1556 height 784
click at [1096, 66] on icon at bounding box center [1104, 65] width 16 height 16
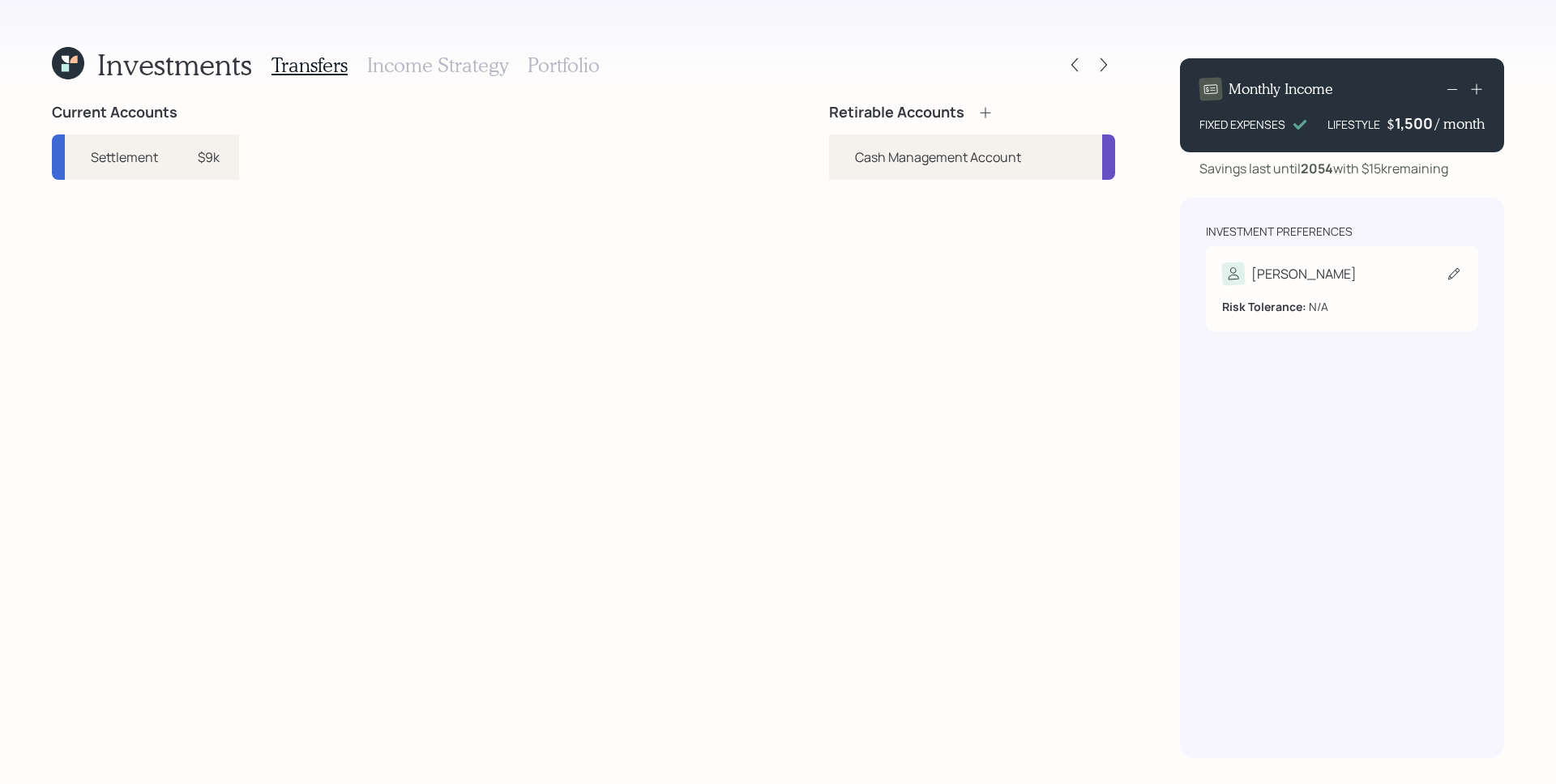
click at [1281, 291] on div "Risk Tolerance: N/A" at bounding box center [1342, 300] width 240 height 30
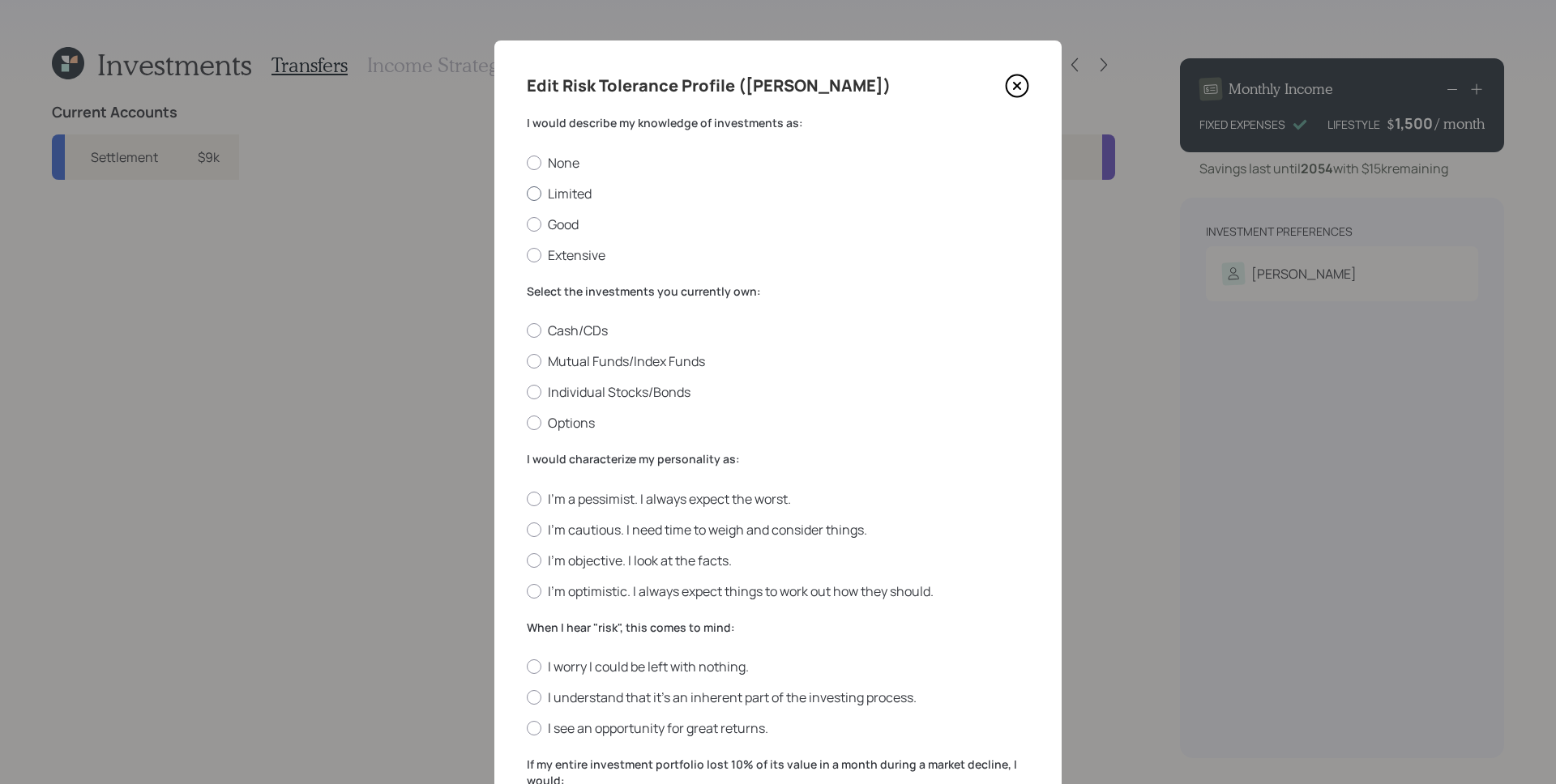
click at [560, 188] on label "Limited" at bounding box center [778, 194] width 502 height 18
click at [527, 193] on input "Limited" at bounding box center [526, 193] width 1 height 1
radio input "true"
click at [576, 363] on label "Mutual Funds/Index Funds" at bounding box center [778, 362] width 502 height 18
click at [527, 362] on input "Mutual Funds/Index Funds" at bounding box center [526, 362] width 1 height 1
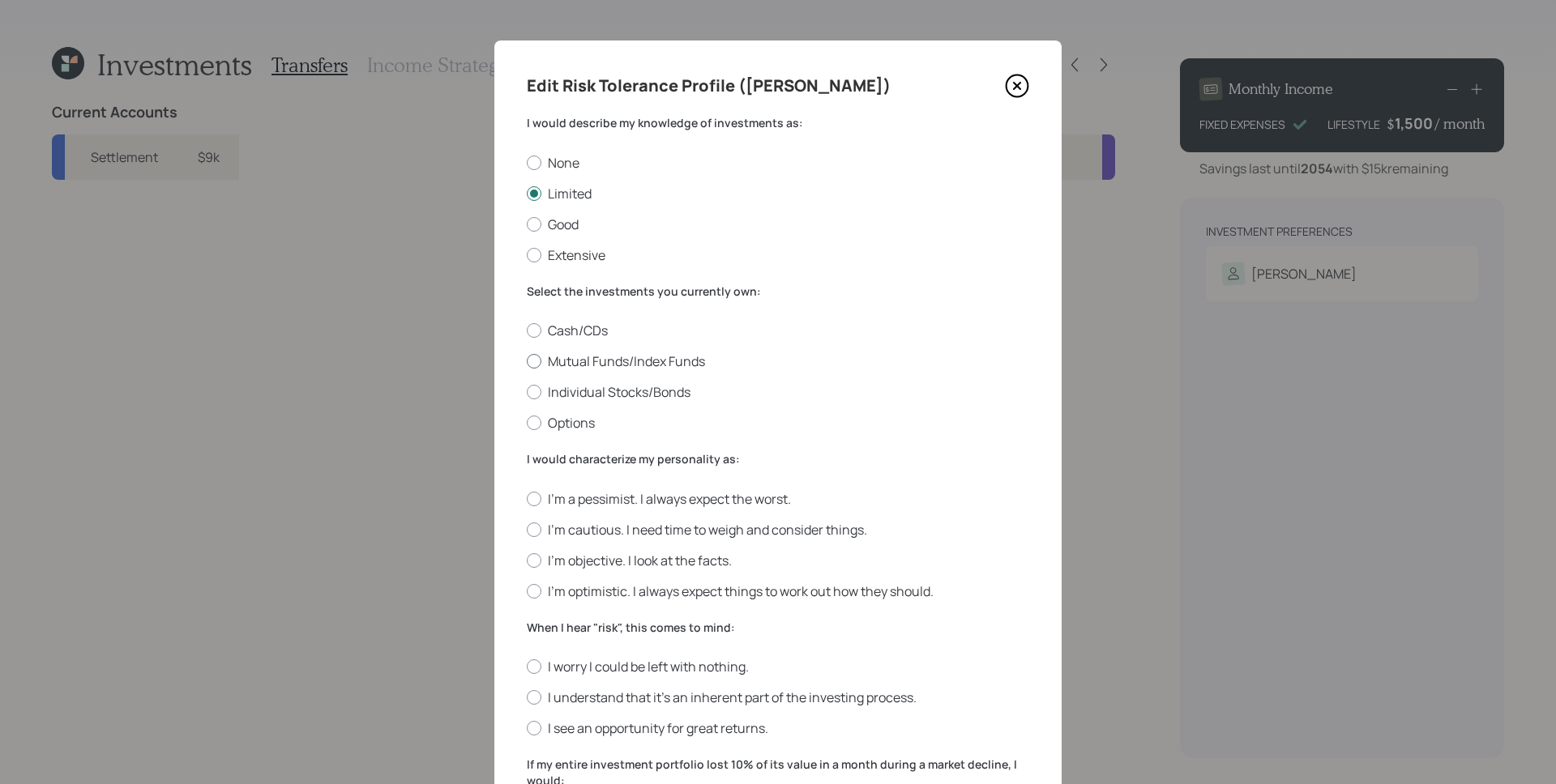
radio input "true"
click at [566, 560] on label "I'm objective. I look at the facts." at bounding box center [778, 561] width 502 height 18
click at [527, 560] on input "I'm objective. I look at the facts." at bounding box center [526, 560] width 1 height 1
radio input "true"
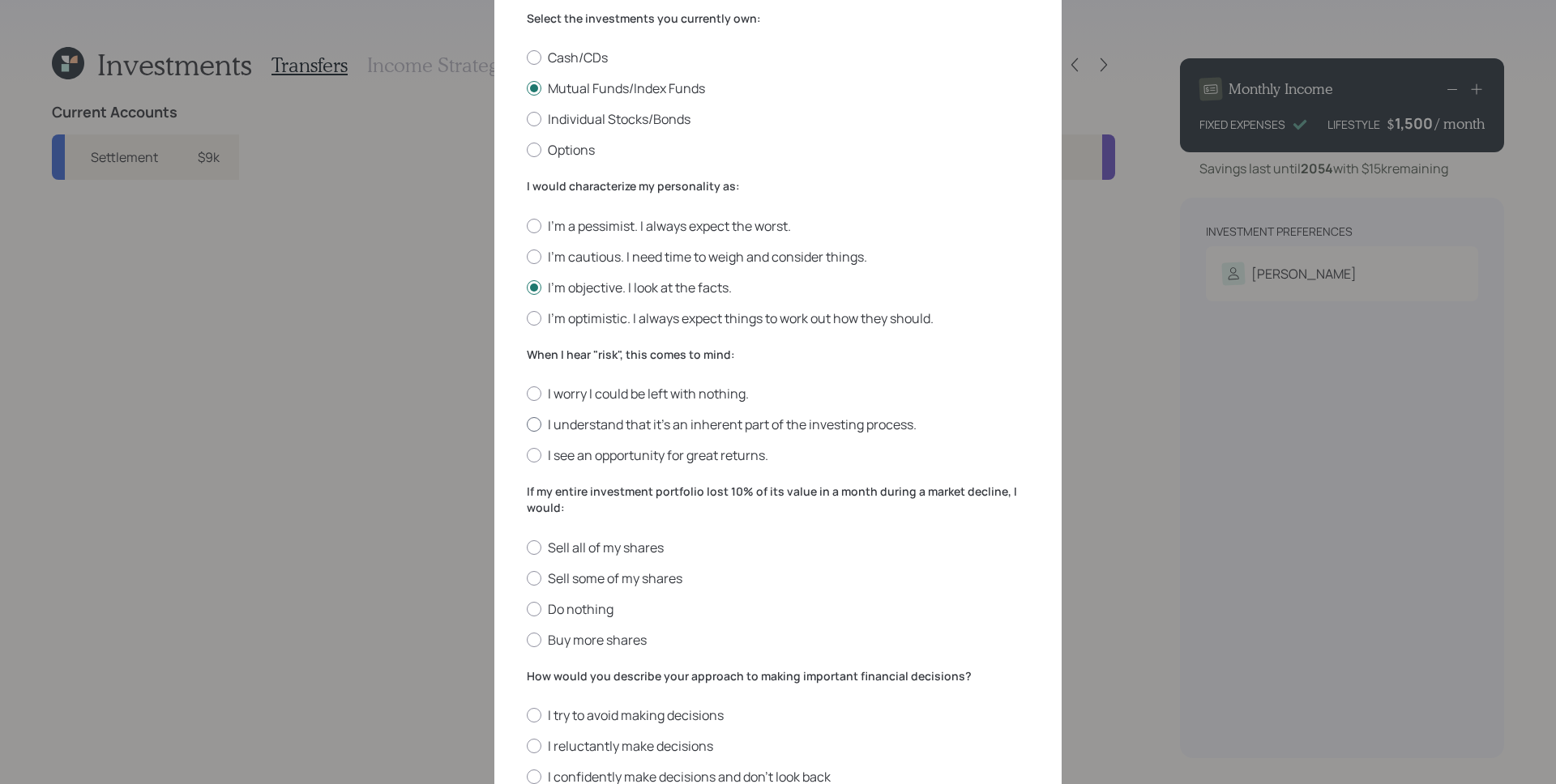
click at [568, 419] on label "I understand that it’s an inherent part of the investing process." at bounding box center [778, 425] width 502 height 18
click at [527, 425] on input "I understand that it’s an inherent part of the investing process." at bounding box center [526, 425] width 1 height 1
radio input "true"
click at [583, 611] on label "Do nothing" at bounding box center [778, 609] width 502 height 18
click at [527, 609] on input "Do nothing" at bounding box center [526, 609] width 1 height 1
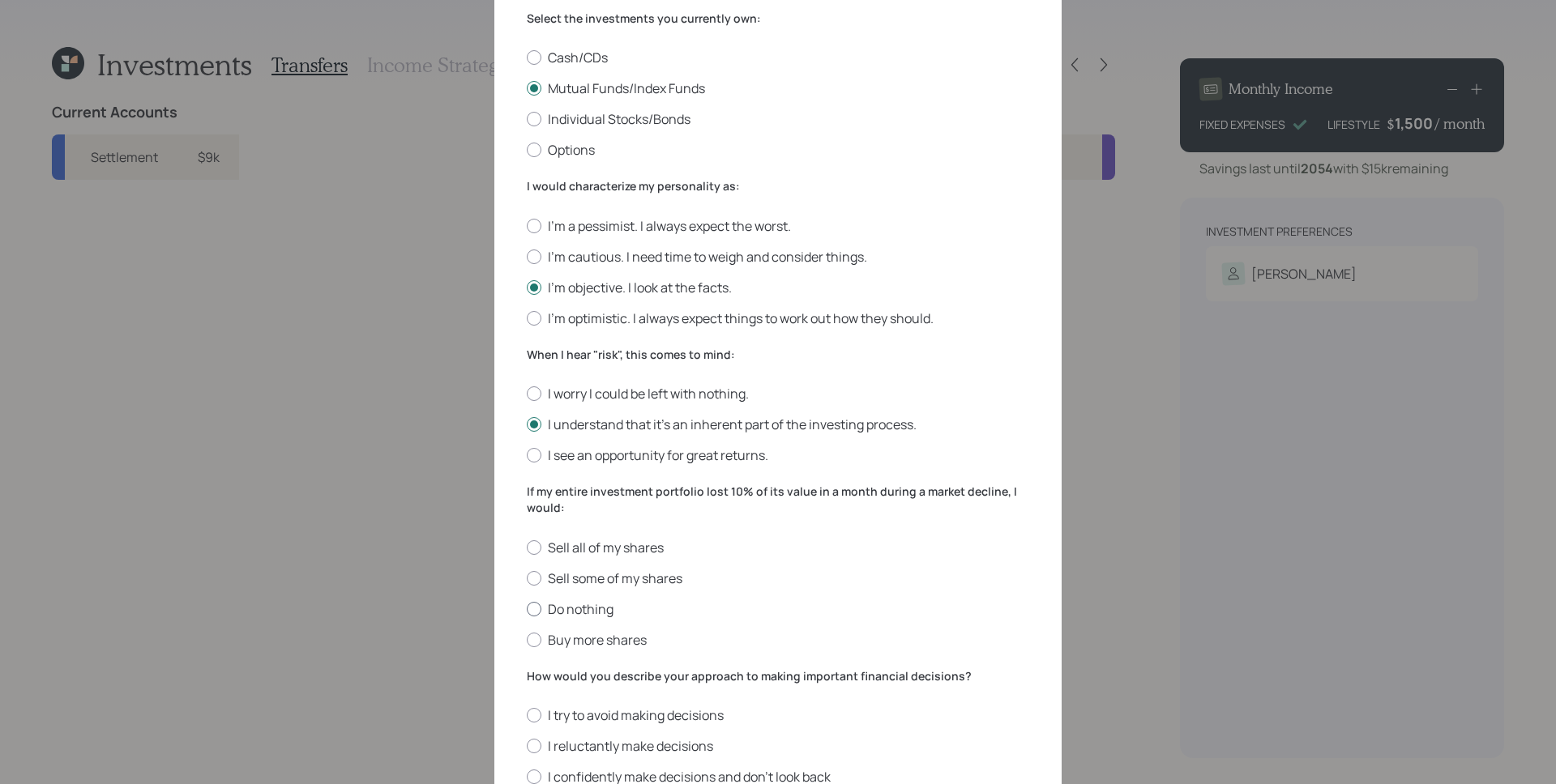
radio input "true"
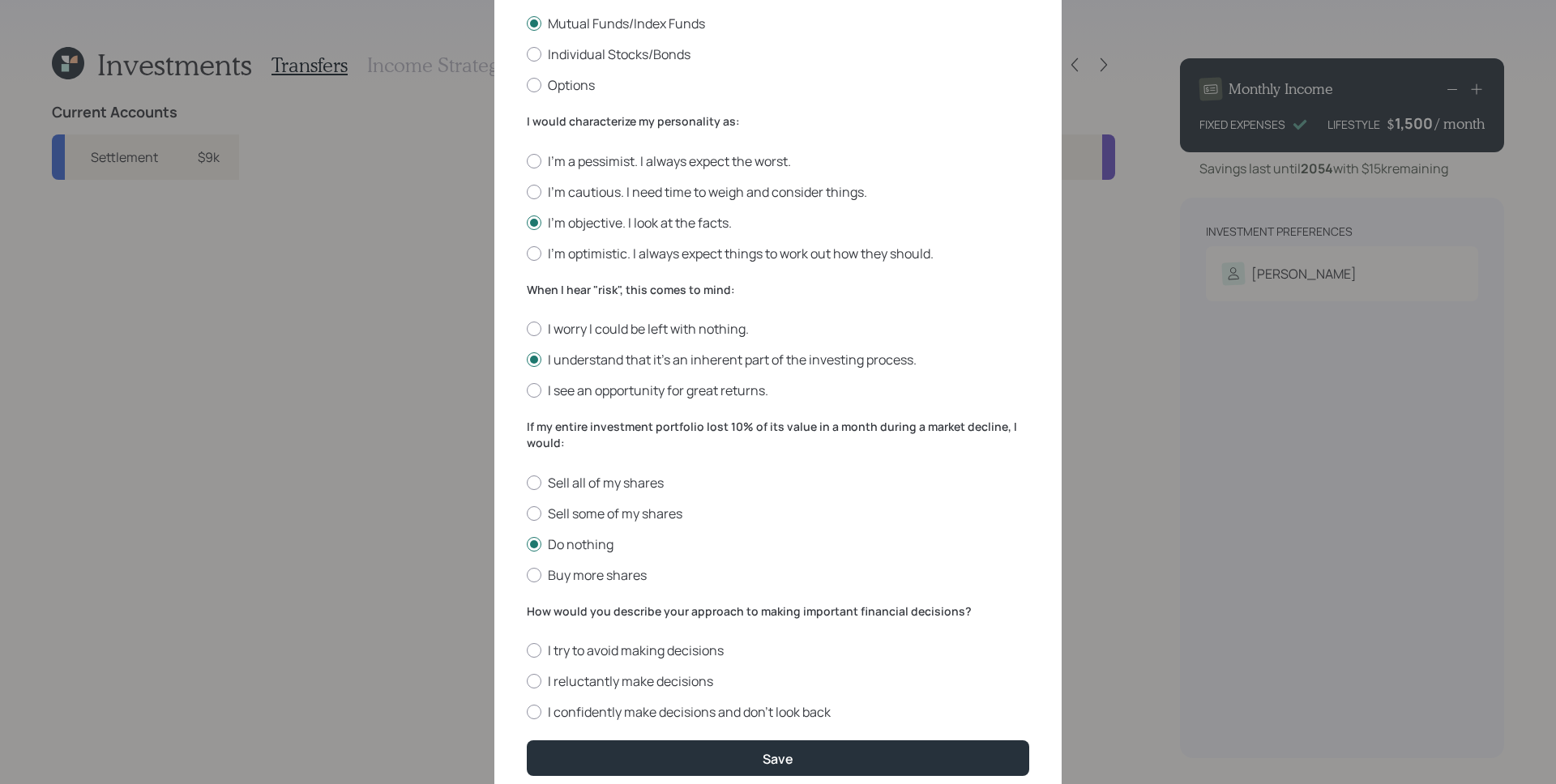
scroll to position [403, 0]
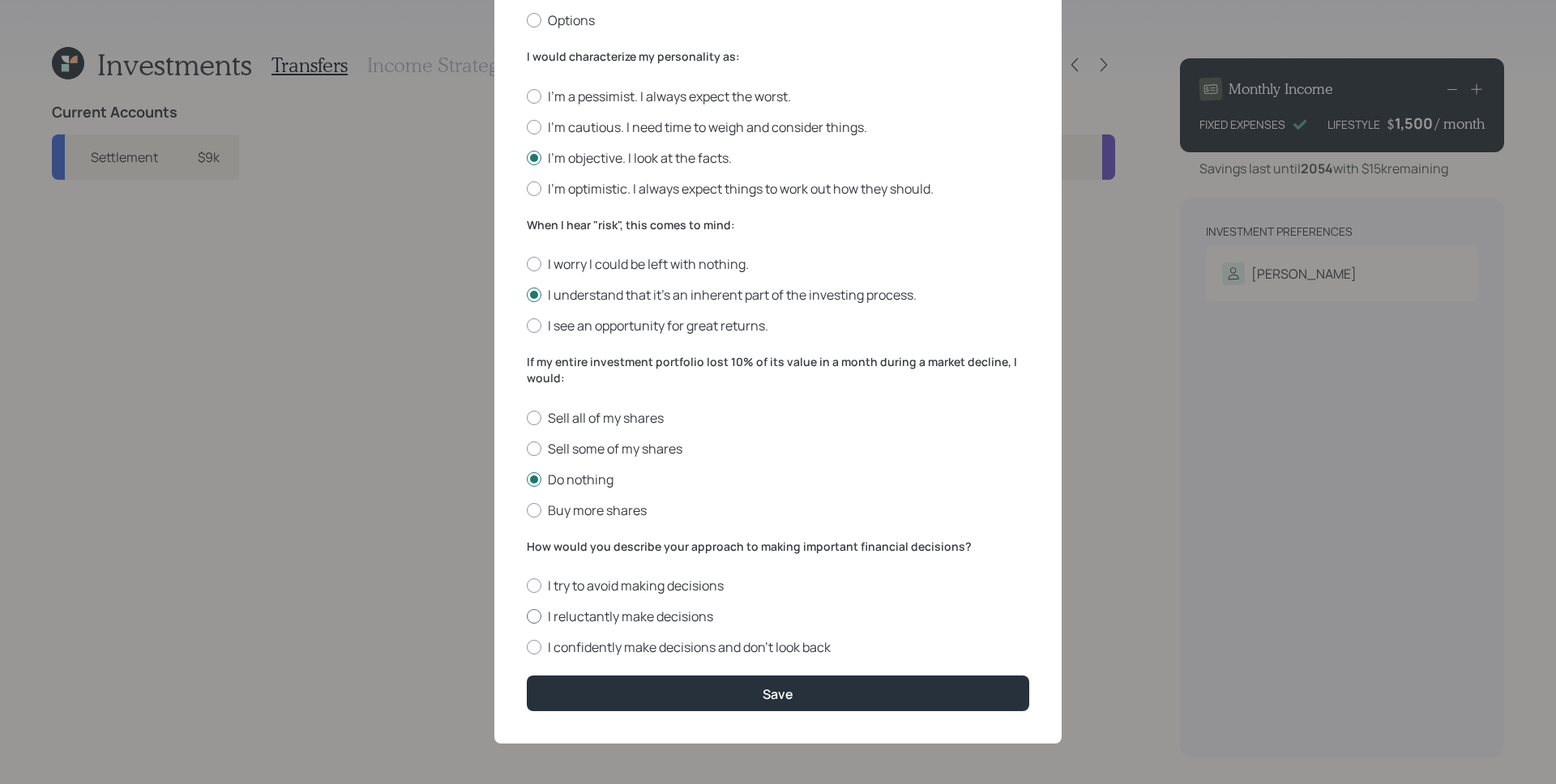
click at [614, 616] on label "I reluctantly make decisions" at bounding box center [778, 617] width 502 height 18
click at [527, 617] on input "I reluctantly make decisions" at bounding box center [526, 617] width 1 height 1
radio input "true"
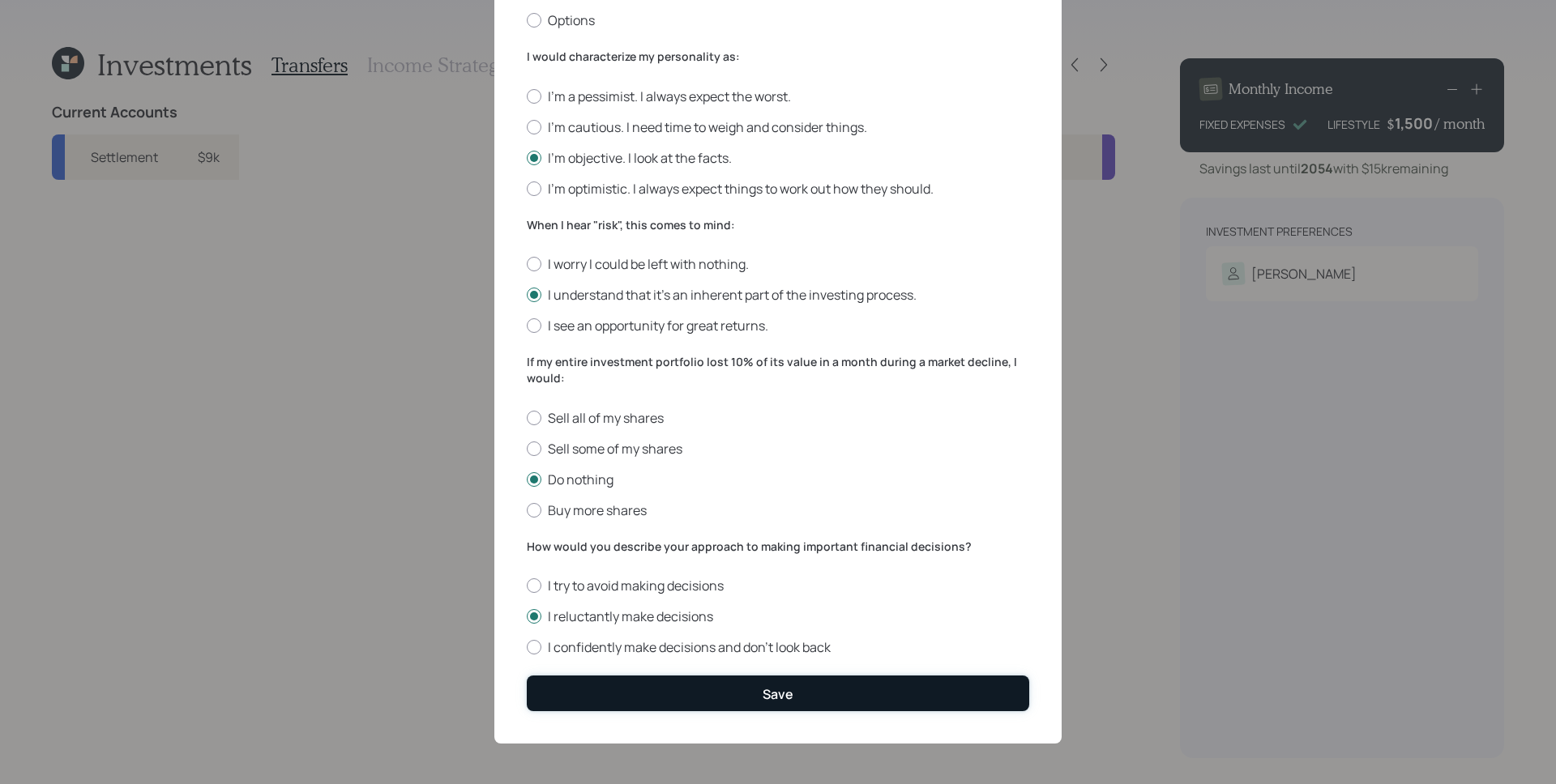
click at [733, 677] on button "Save" at bounding box center [778, 693] width 502 height 34
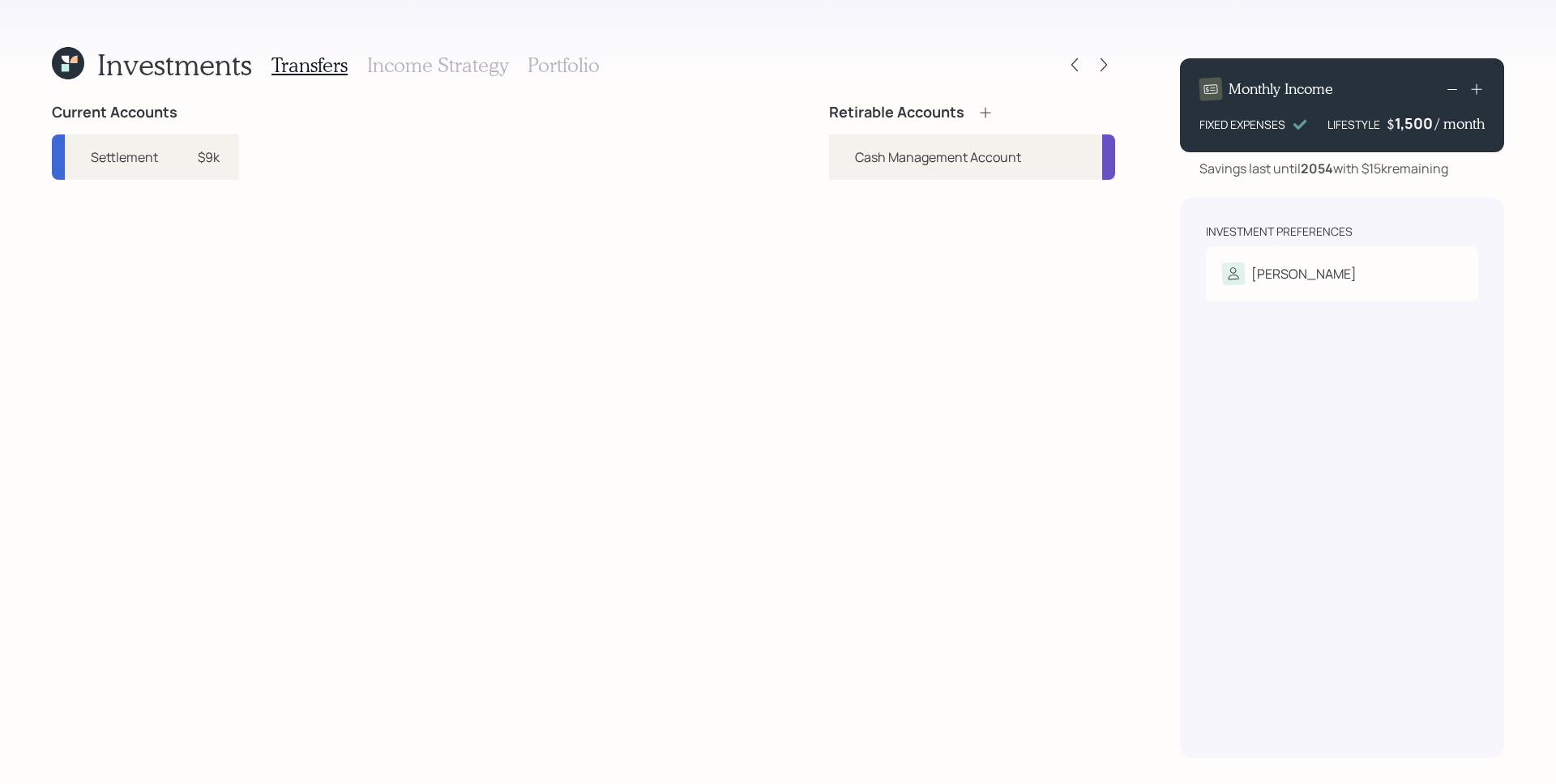
click at [566, 66] on h3 "Portfolio" at bounding box center [564, 65] width 72 height 24
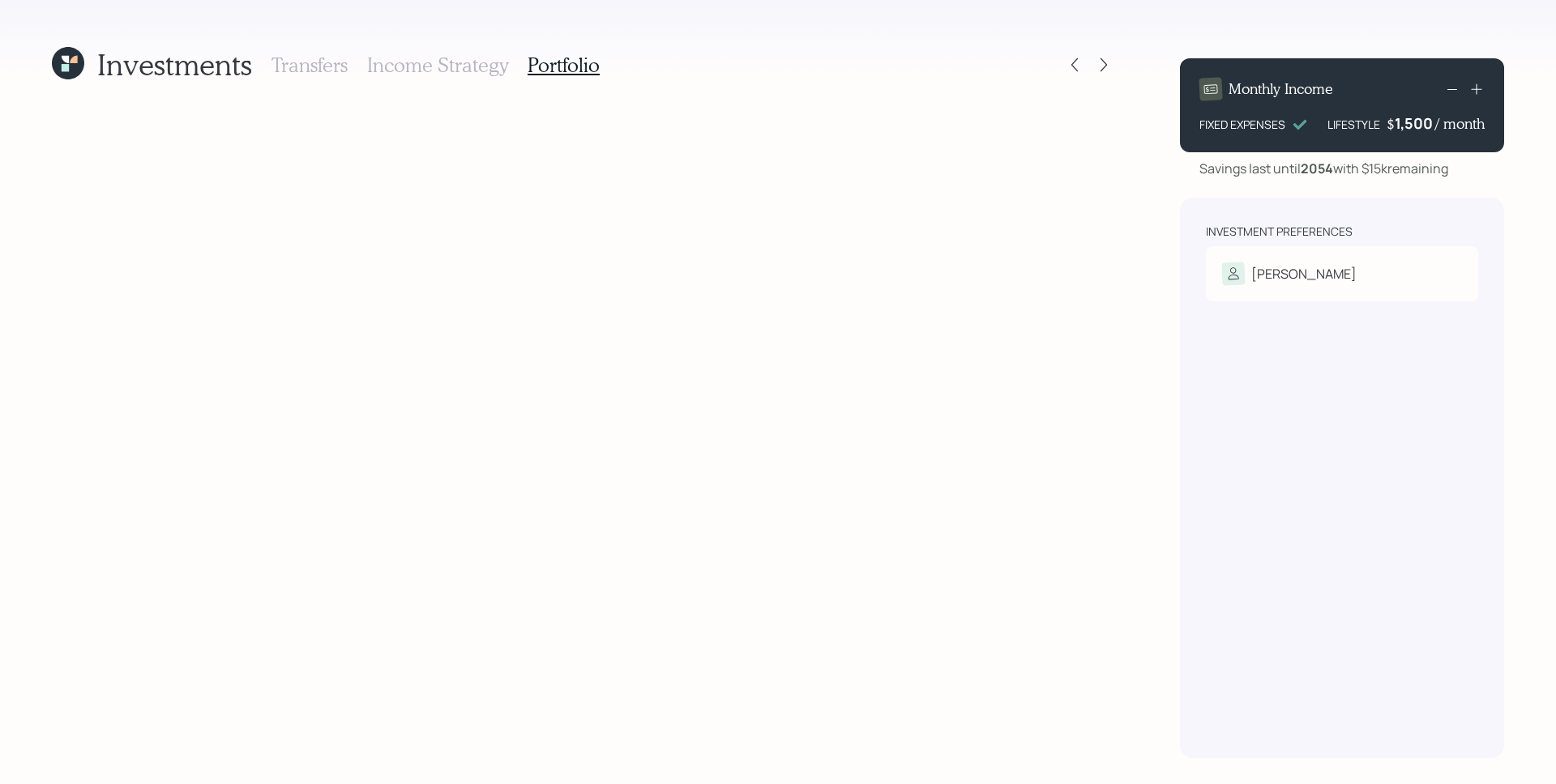
click at [341, 61] on h3 "Transfers" at bounding box center [309, 65] width 76 height 24
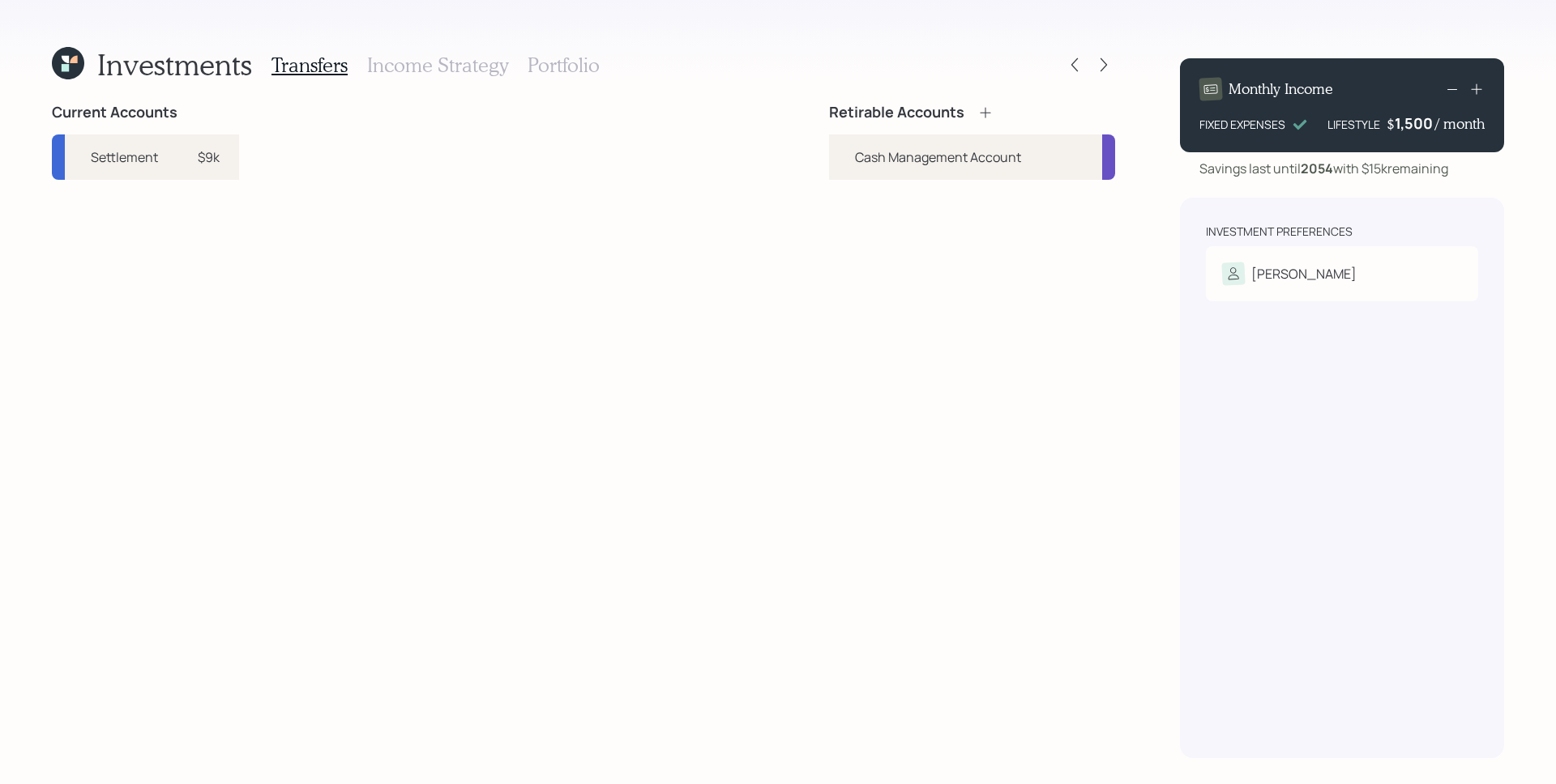
click at [975, 113] on div "Retirable Accounts" at bounding box center [911, 112] width 165 height 18
click at [979, 116] on icon at bounding box center [985, 112] width 16 height 16
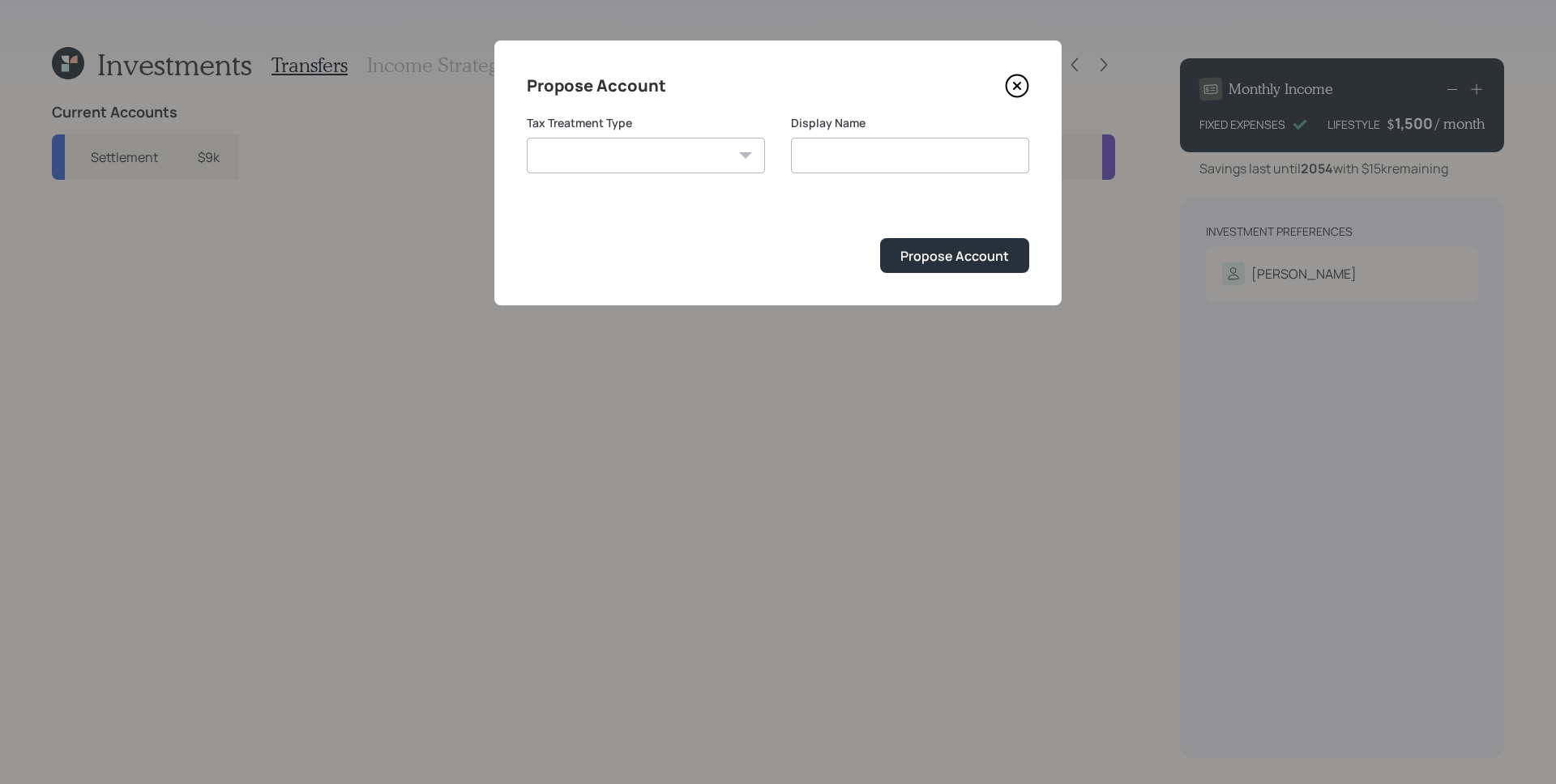
click at [673, 144] on select "Roth Taxable Traditional" at bounding box center [646, 155] width 238 height 35
select select "taxable"
click at [527, 138] on select "Roth Taxable Traditional" at bounding box center [646, 155] width 238 height 35
click at [903, 161] on input "Taxable" at bounding box center [910, 155] width 238 height 35
type input "Taxable Brokerage"
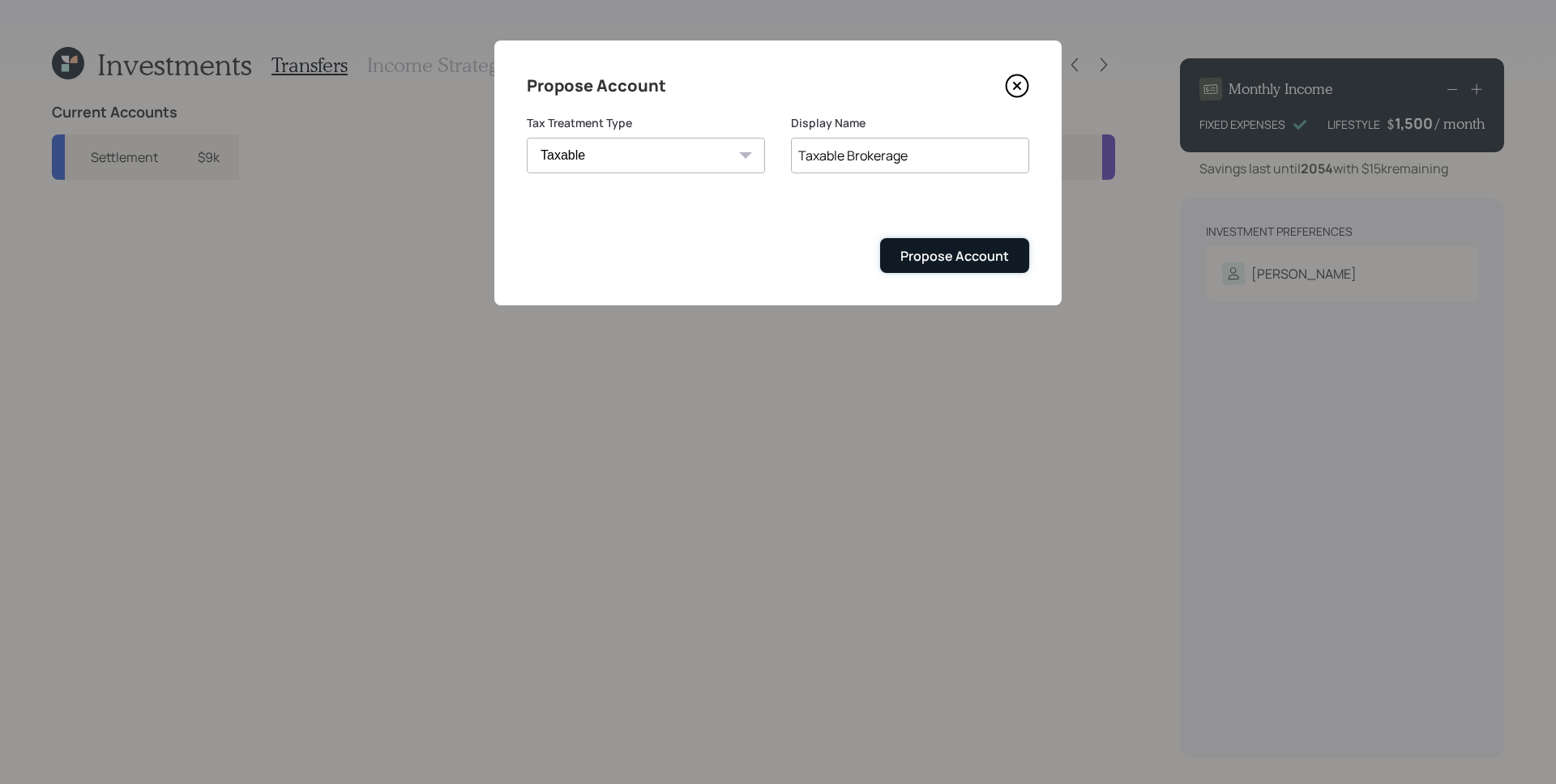
click at [968, 252] on div "Propose Account" at bounding box center [954, 256] width 108 height 18
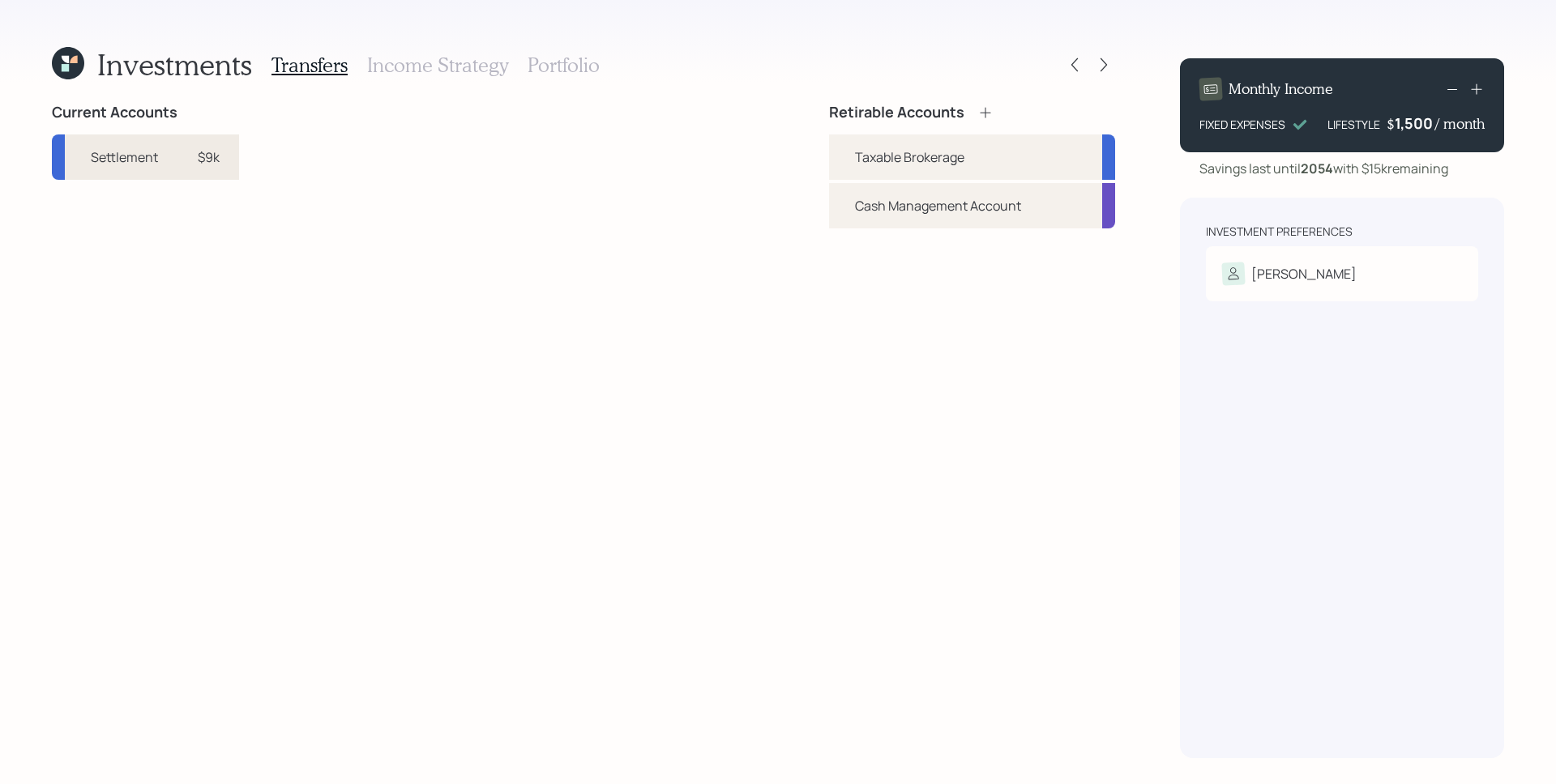
click at [221, 158] on div "Settlement $9k" at bounding box center [145, 157] width 187 height 45
click at [874, 166] on div "Taxable Brokerage" at bounding box center [972, 157] width 286 height 45
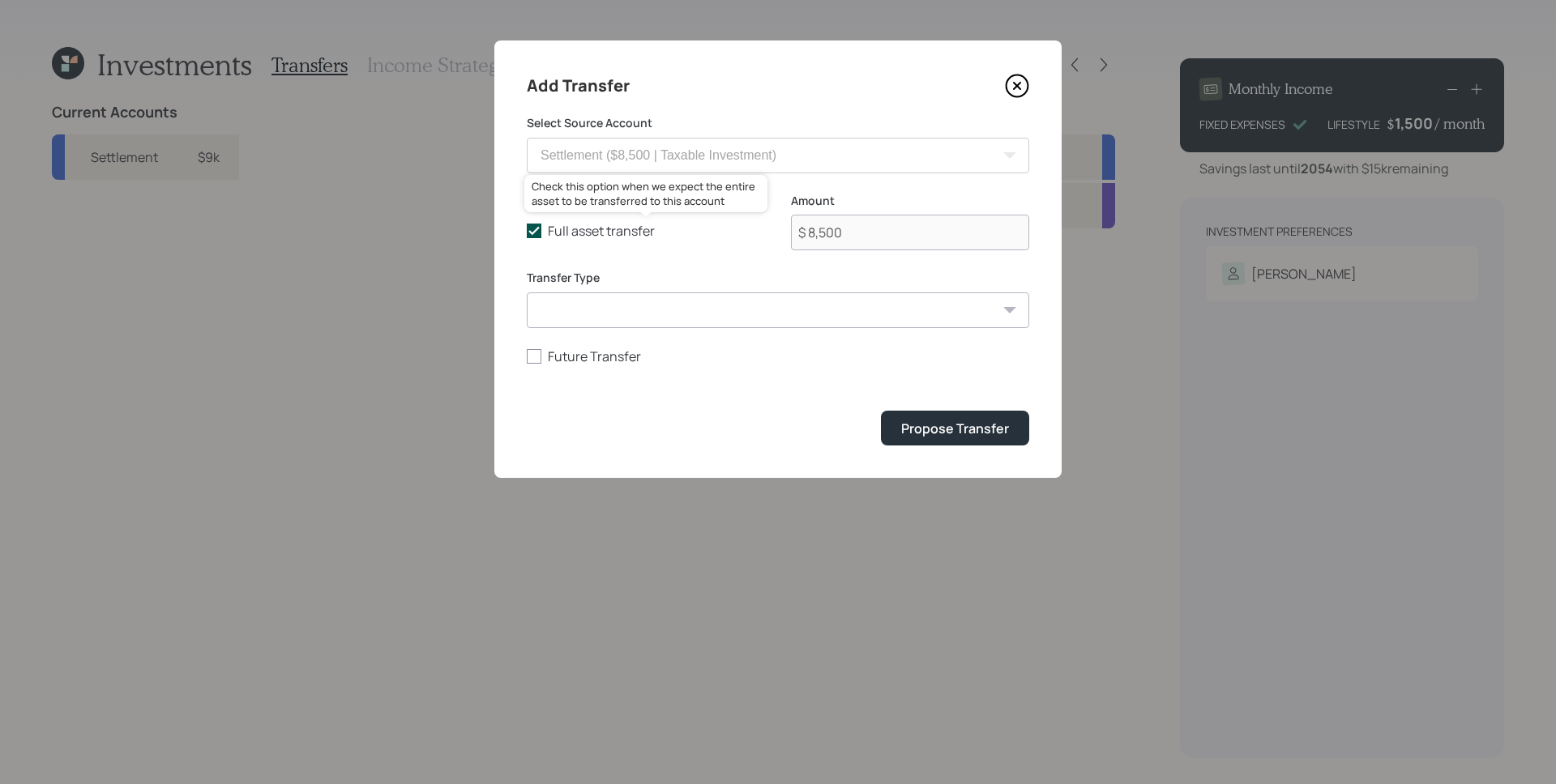
click at [623, 226] on label "Full asset transfer" at bounding box center [646, 231] width 238 height 18
click at [527, 231] on input "Full asset transfer" at bounding box center [526, 231] width 1 height 1
checkbox input "false"
click at [912, 239] on input "$ 8,500" at bounding box center [910, 232] width 238 height 35
click at [912, 239] on input "$ 8,500" at bounding box center [910, 232] width 238 height 35
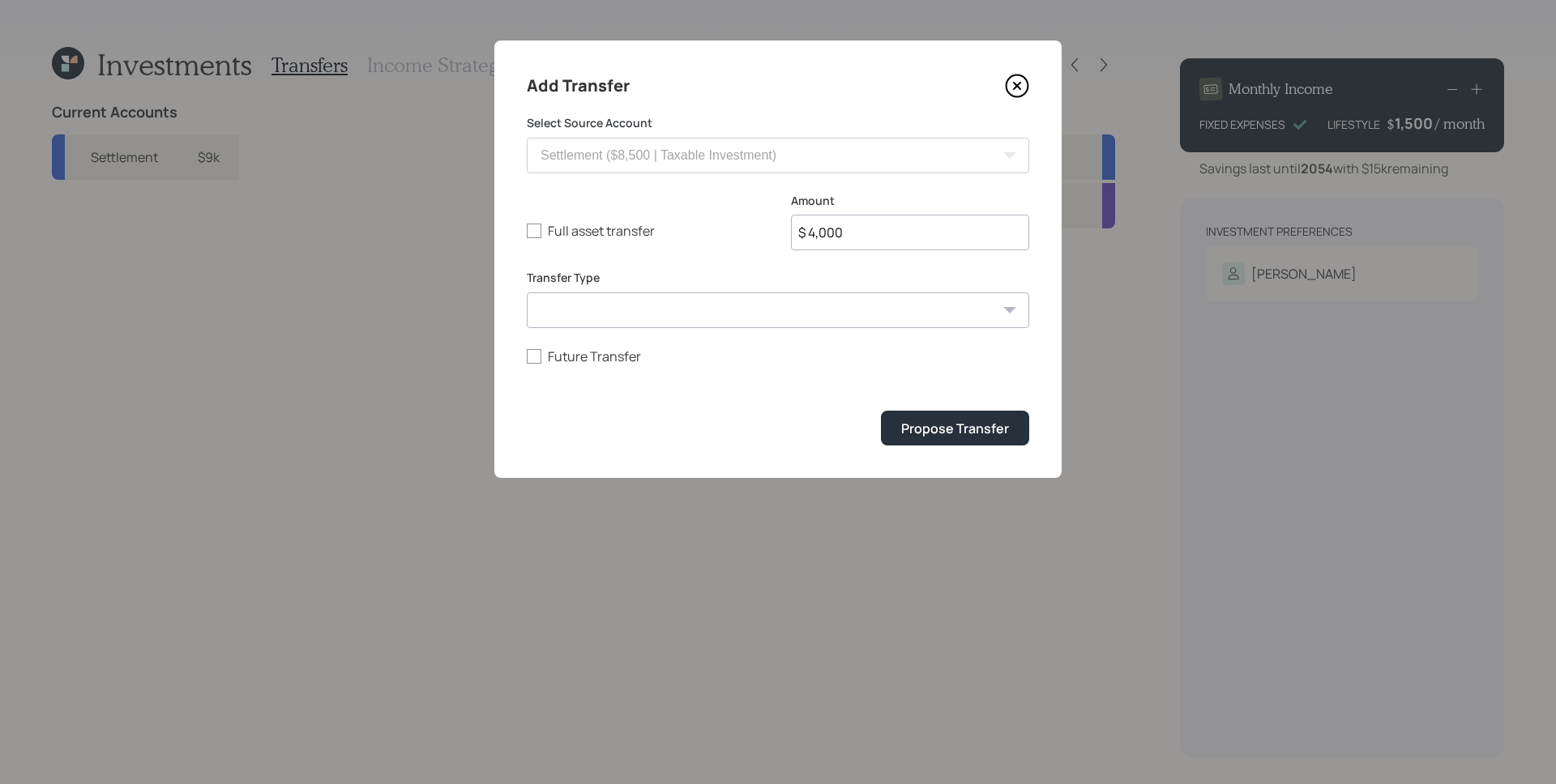
type input "$ 4,000"
click at [881, 411] on button "Propose Transfer" at bounding box center [955, 428] width 148 height 34
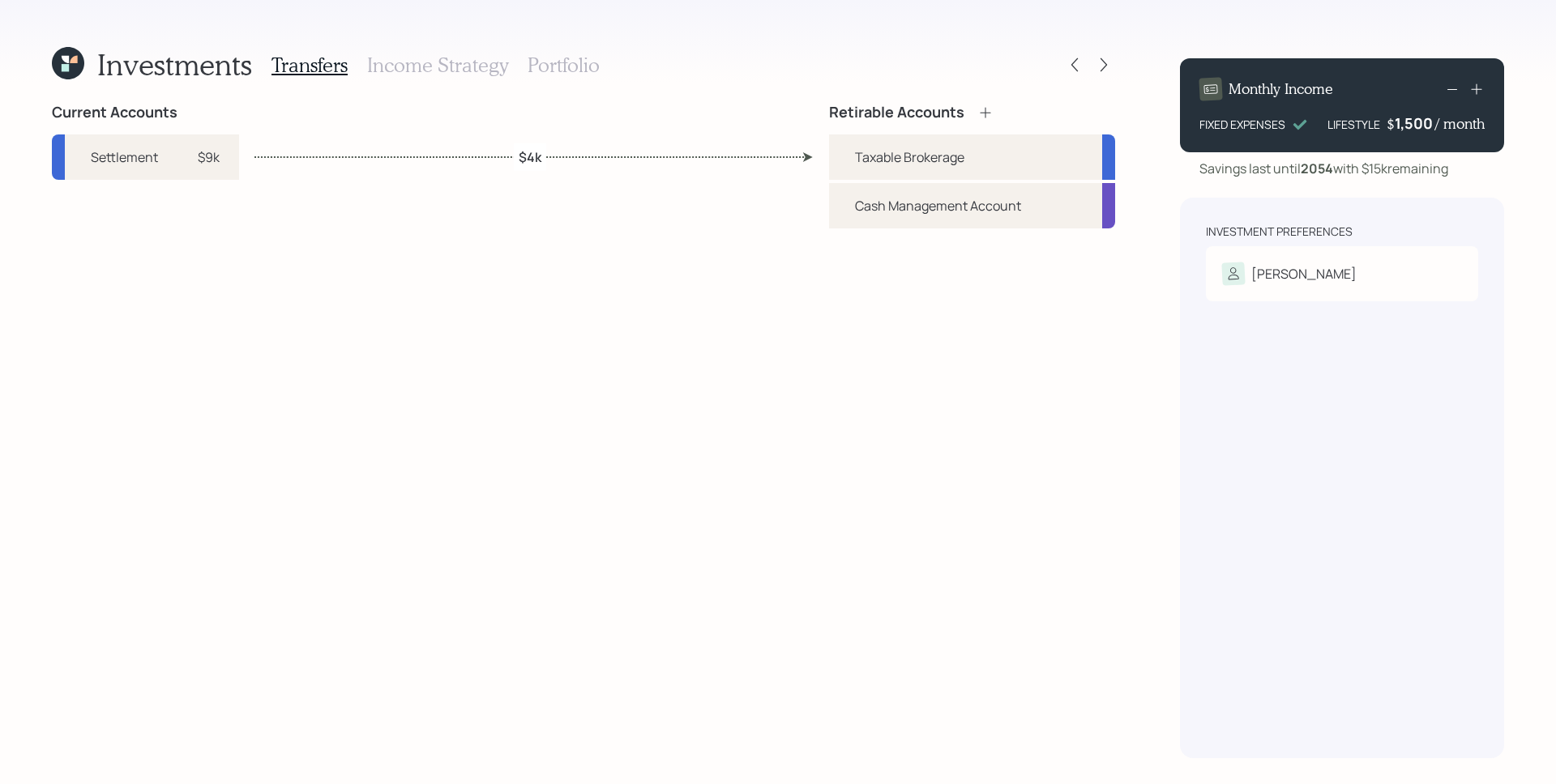
click at [546, 65] on h3 "Portfolio" at bounding box center [564, 65] width 72 height 24
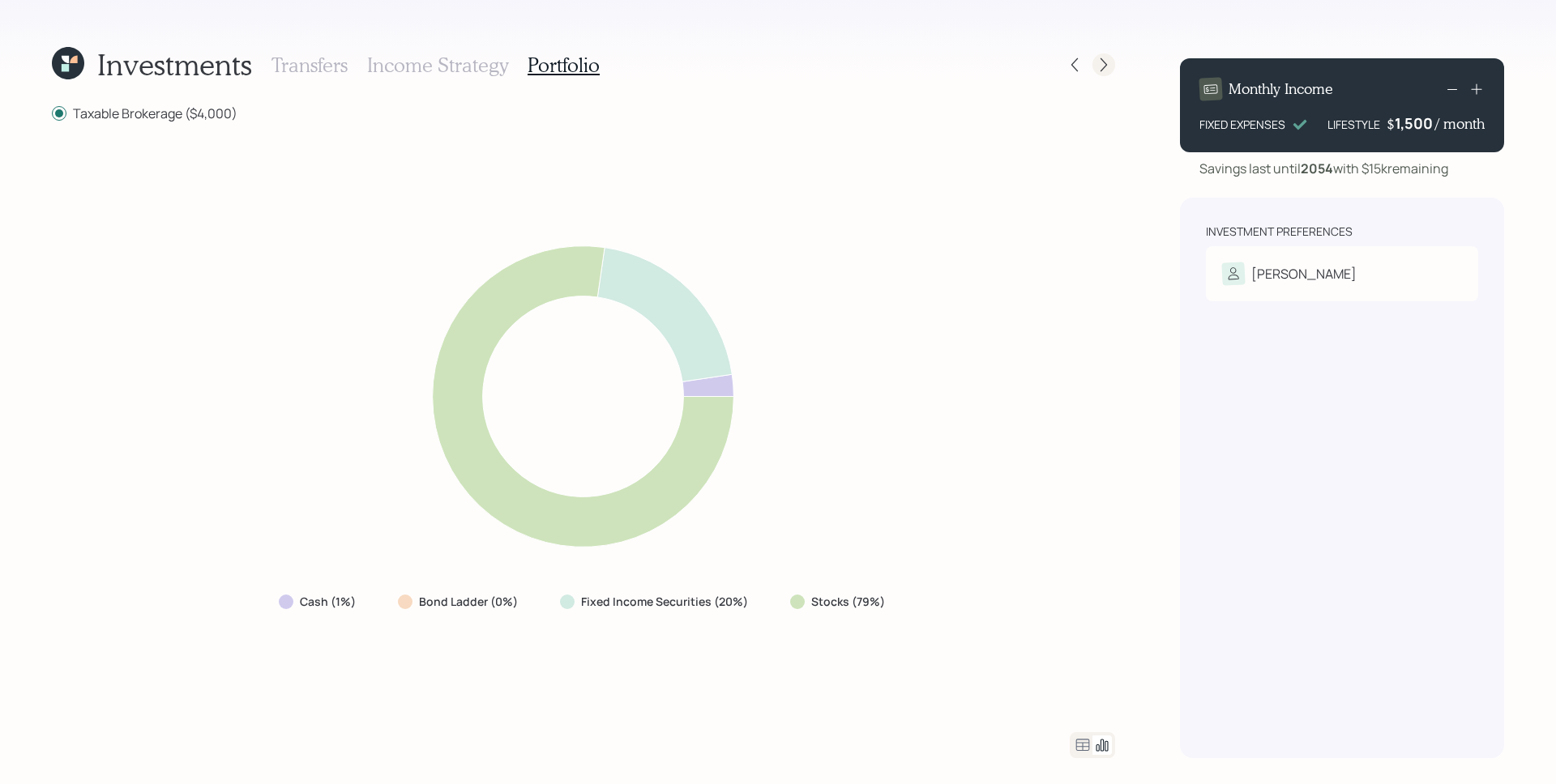
click at [1101, 71] on icon at bounding box center [1104, 65] width 16 height 16
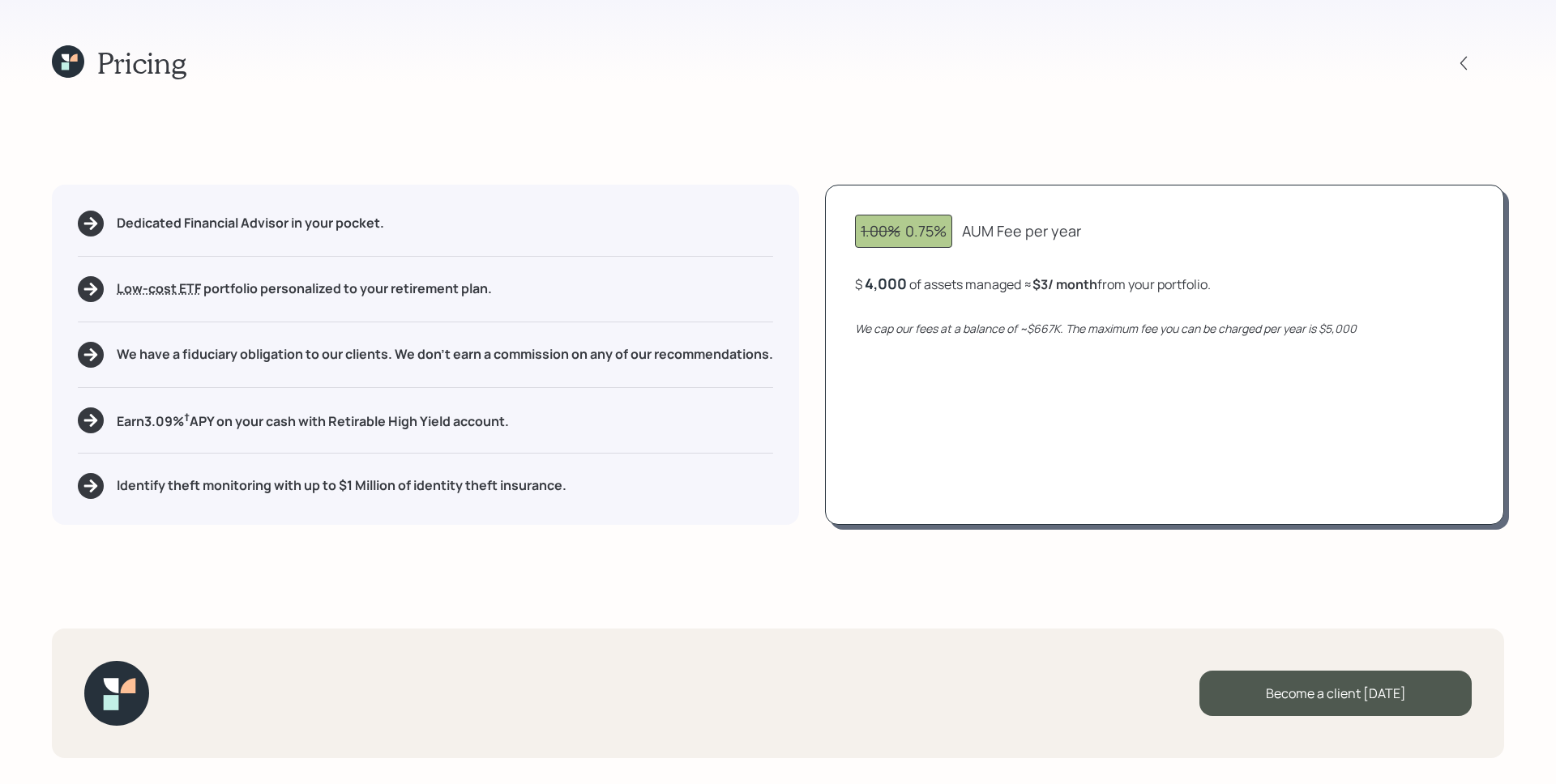
drag, startPoint x: 1120, startPoint y: 98, endPoint x: 1290, endPoint y: 260, distance: 234.8
click at [1120, 98] on div "Pricing Dedicated Financial Advisor in your pocket. Low-cost ETF Retirable uses…" at bounding box center [778, 392] width 1556 height 784
click at [1388, 685] on div "Become a client today" at bounding box center [1335, 693] width 272 height 45
click at [1374, 681] on div "Go to Altruist" at bounding box center [1335, 693] width 272 height 45
click at [75, 66] on icon at bounding box center [68, 62] width 33 height 33
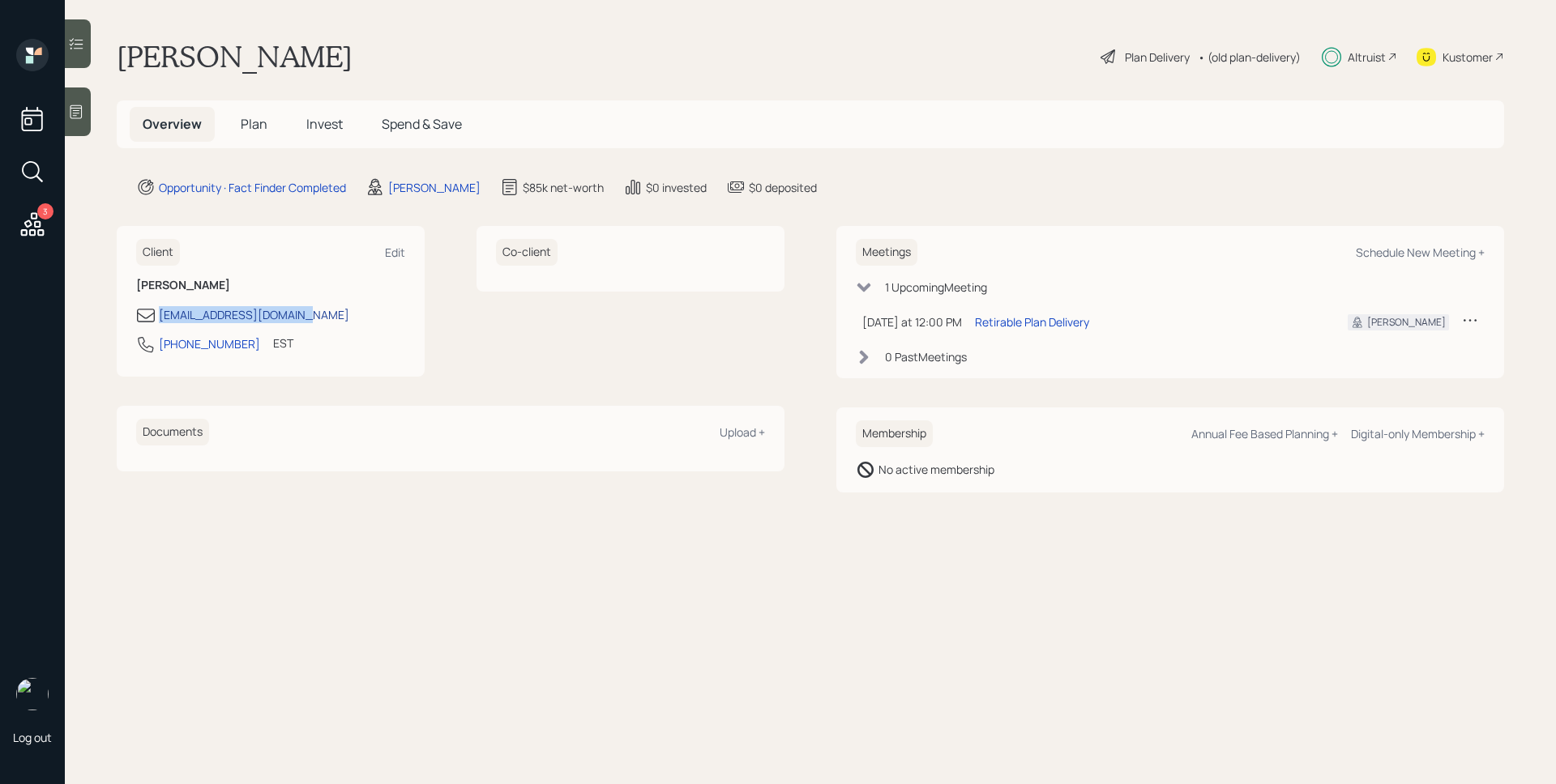
drag, startPoint x: 300, startPoint y: 313, endPoint x: 159, endPoint y: 320, distance: 141.2
click at [159, 320] on div "richardwilksr@gmail.com" at bounding box center [271, 315] width 269 height 20
copy div "richardwilksr@gmail.com"
drag, startPoint x: 234, startPoint y: 349, endPoint x: 162, endPoint y: 351, distance: 72.0
click at [162, 351] on div "234-249-9196 EST Currently 12:18 PM" at bounding box center [271, 349] width 269 height 30
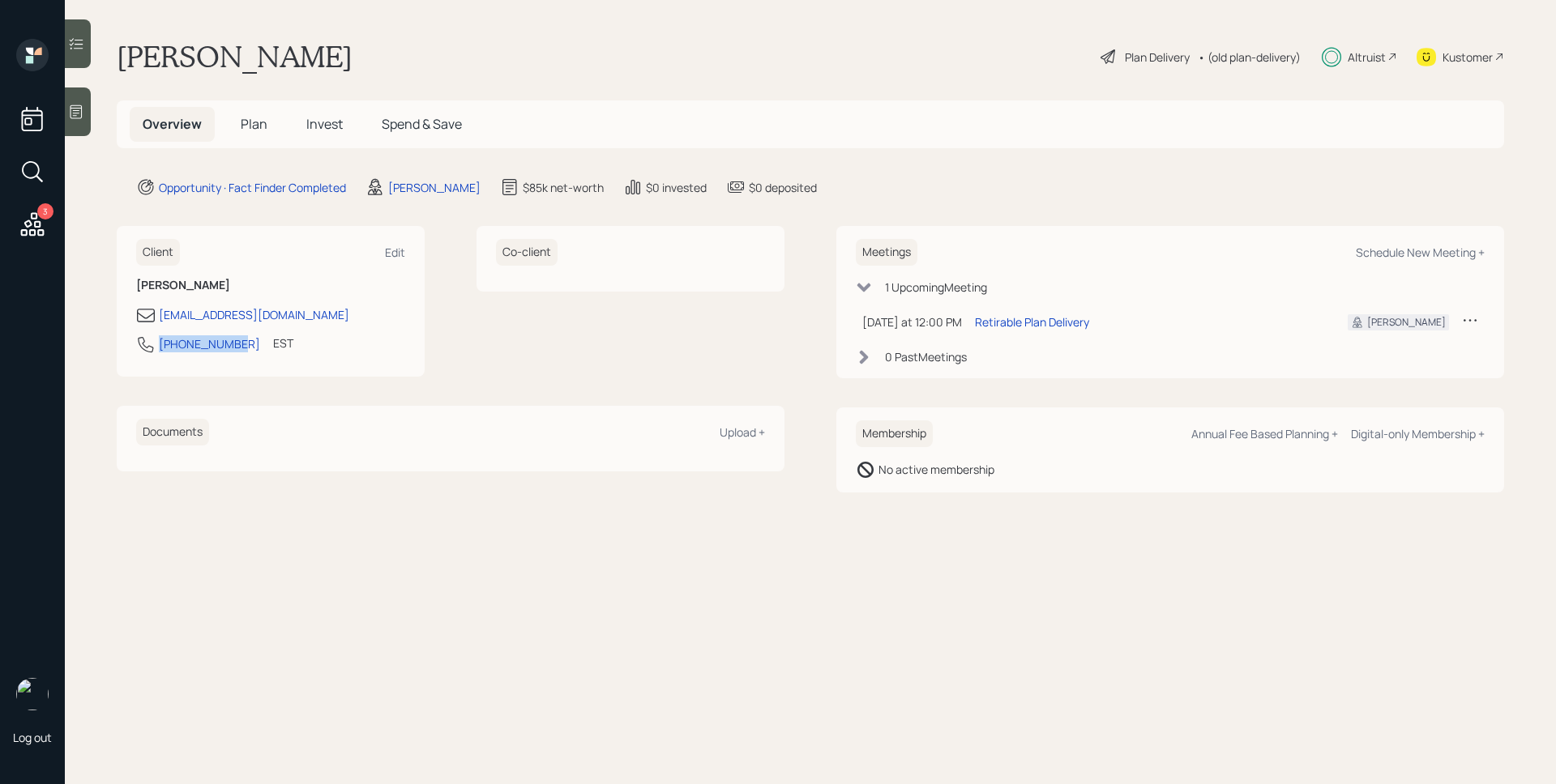
copy div "234-249-9196"
click at [253, 129] on span "Plan" at bounding box center [253, 124] width 27 height 18
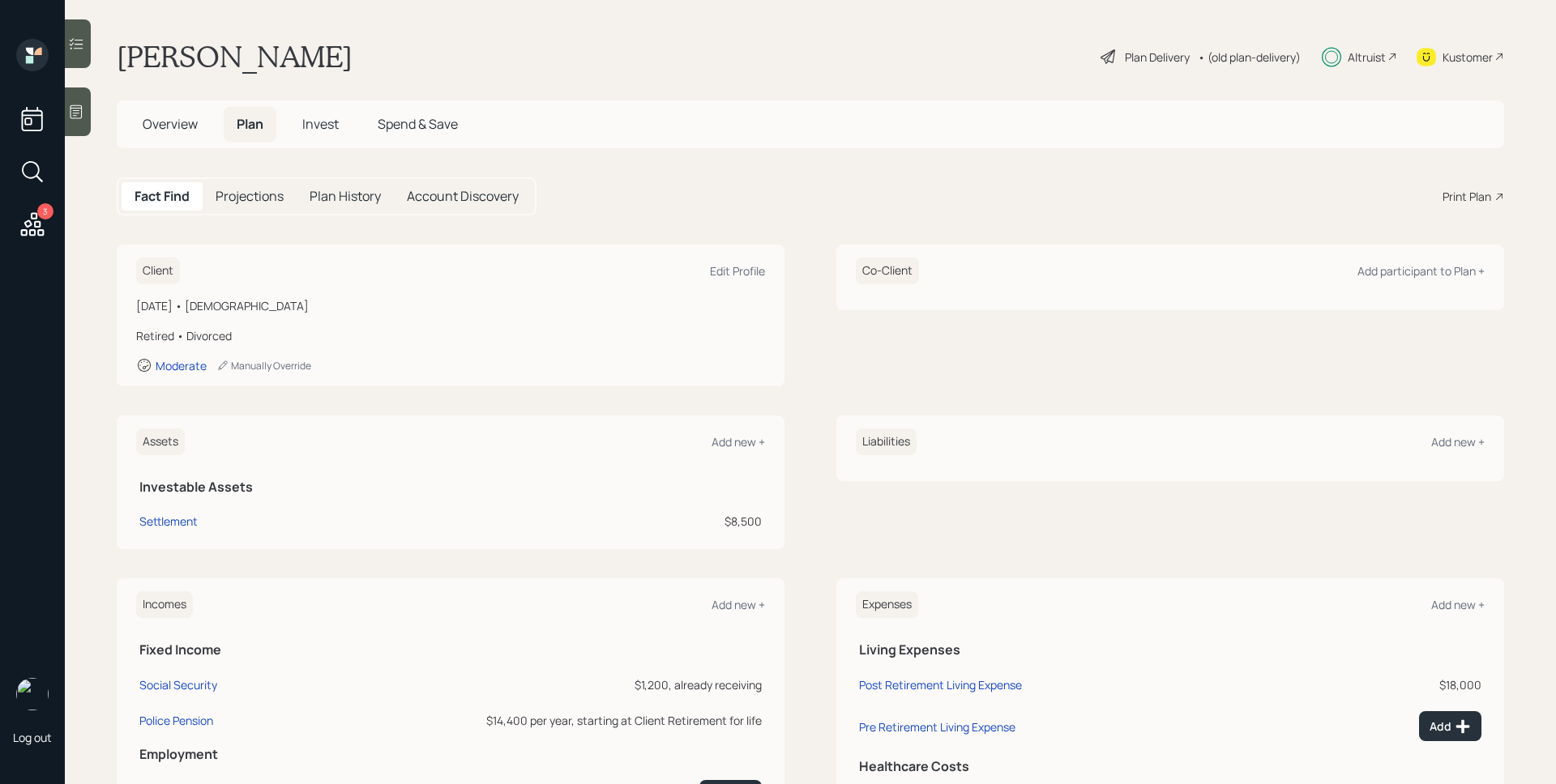
click at [312, 125] on span "Invest" at bounding box center [320, 124] width 36 height 18
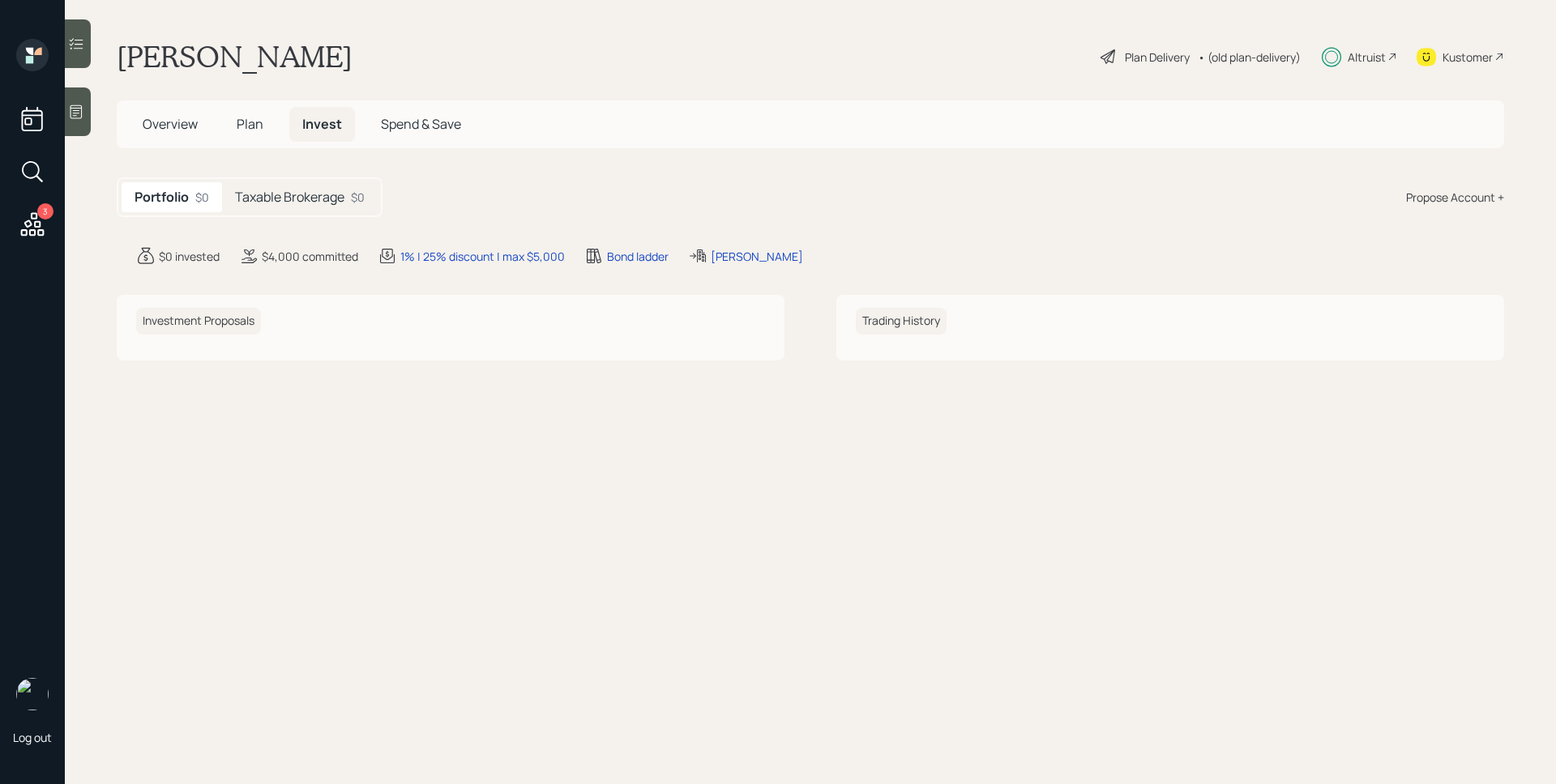
click at [299, 208] on div "Taxable Brokerage $0" at bounding box center [300, 197] width 156 height 30
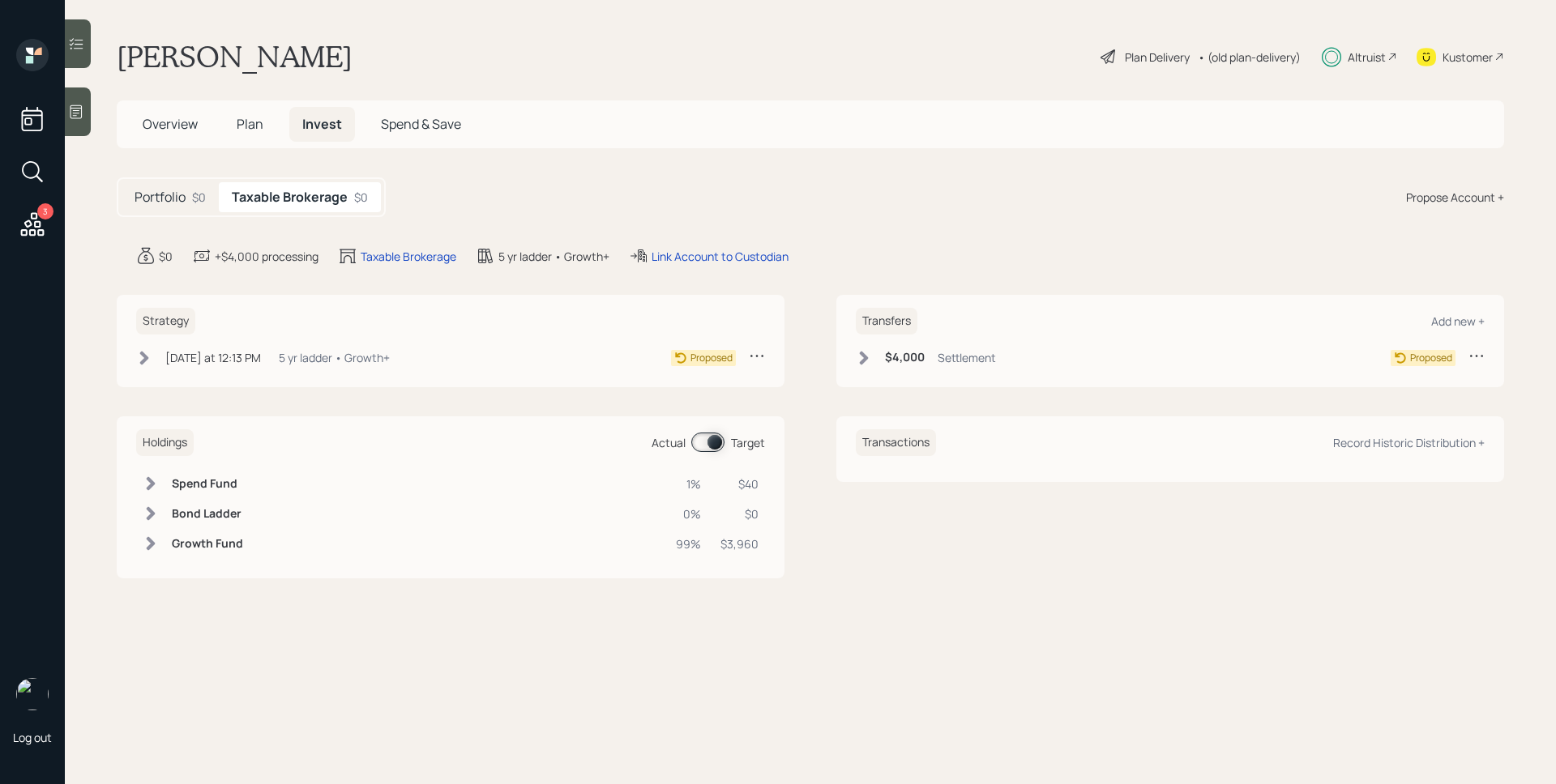
click at [313, 362] on div "5 yr ladder • Growth+" at bounding box center [334, 358] width 111 height 17
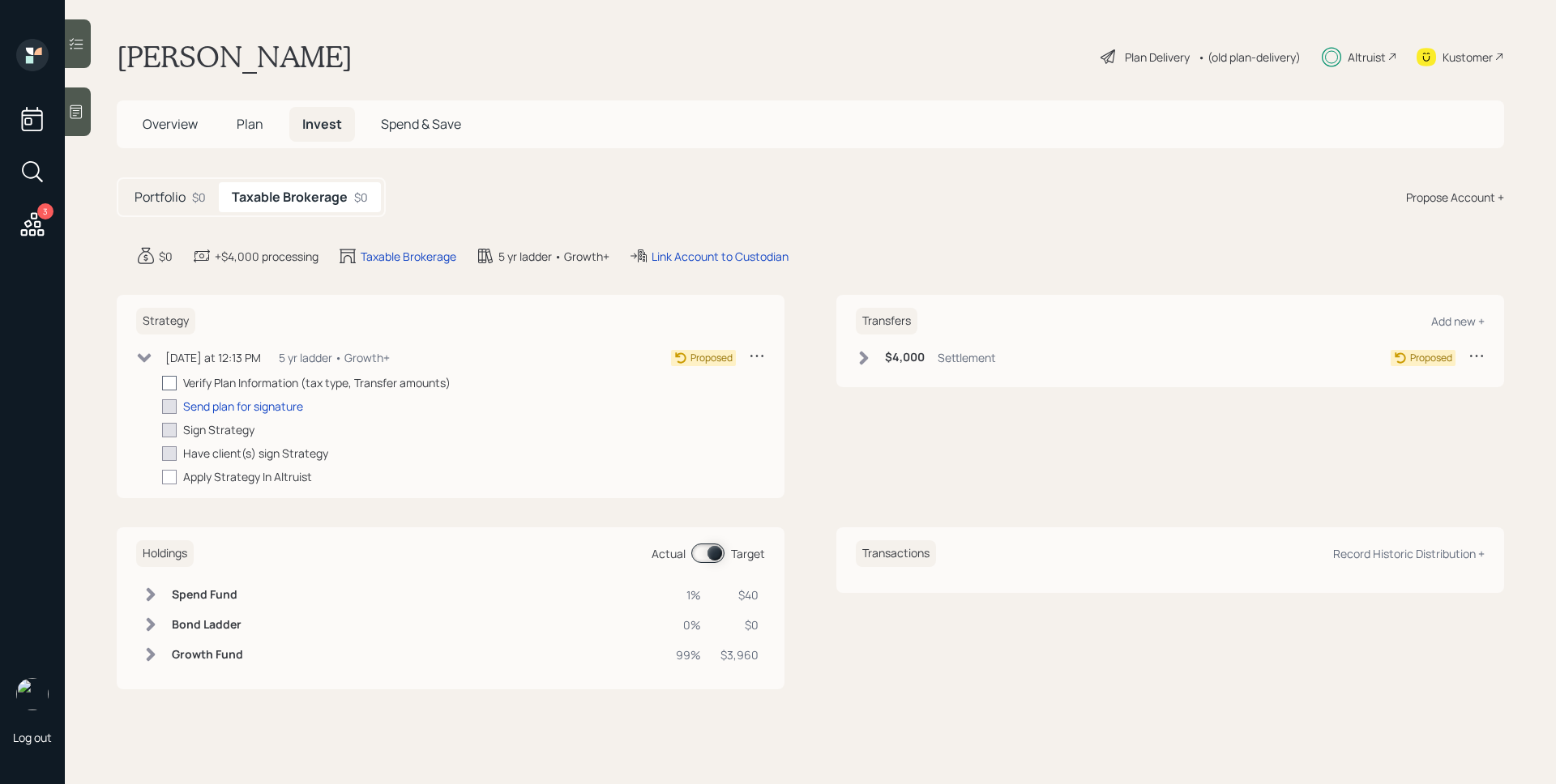
click at [166, 383] on div at bounding box center [170, 383] width 15 height 15
click at [162, 383] on input "checkbox" at bounding box center [162, 382] width 1 height 1
checkbox input "true"
click at [277, 408] on div "Send plan for signature" at bounding box center [243, 406] width 120 height 17
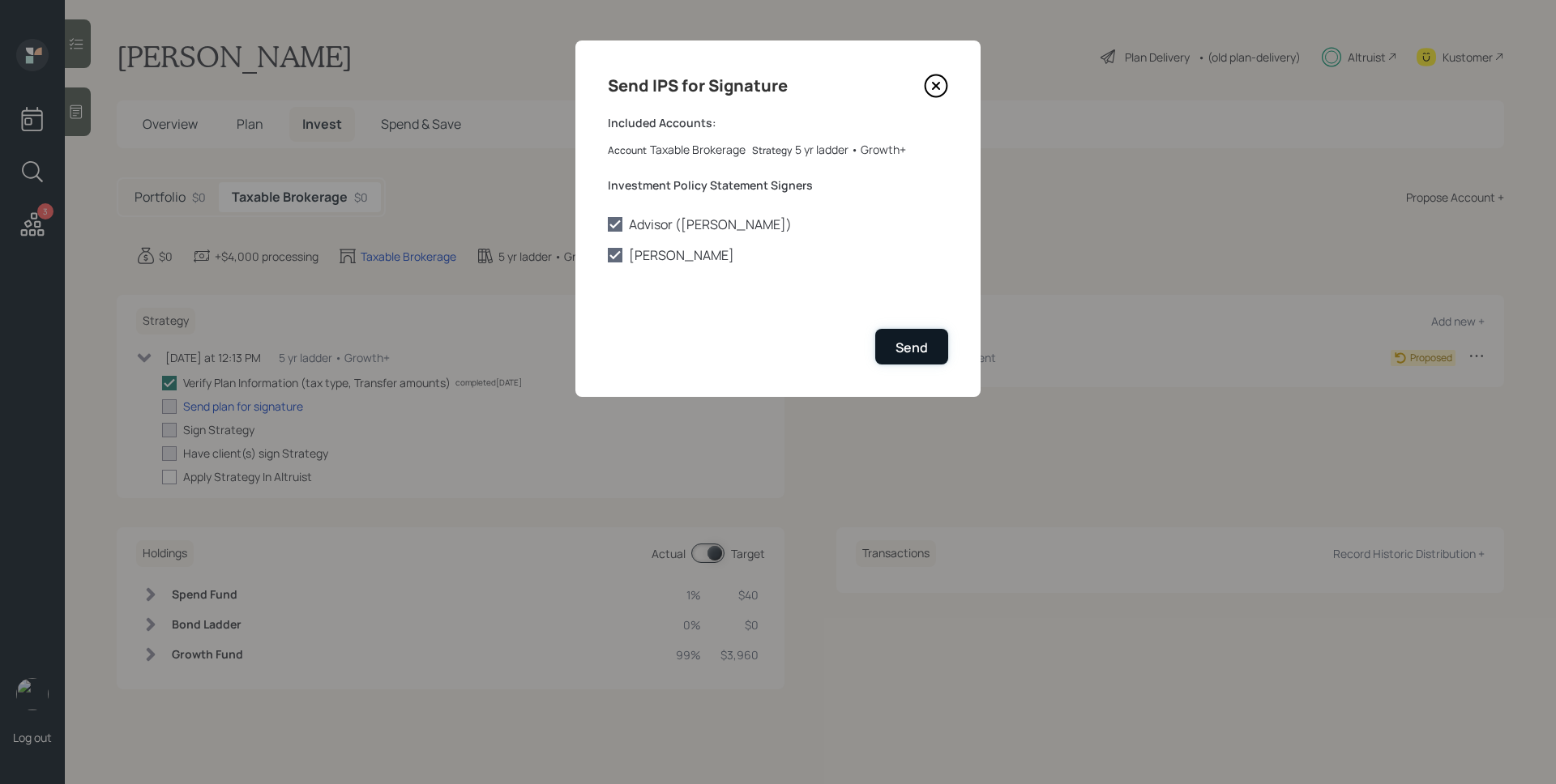
click at [912, 342] on div "Send" at bounding box center [912, 348] width 33 height 18
checkbox input "true"
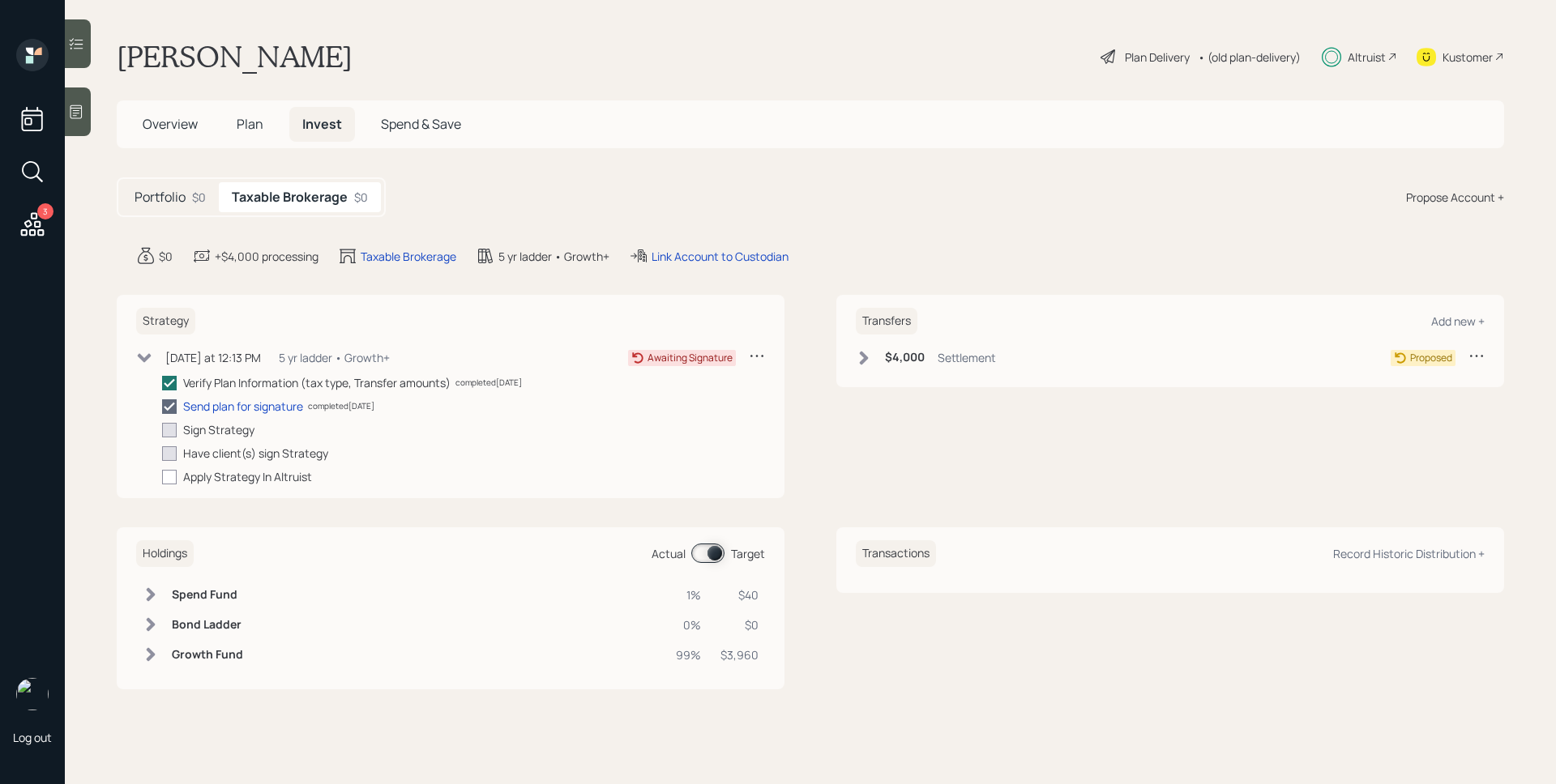
click at [253, 122] on span "Plan" at bounding box center [249, 124] width 27 height 18
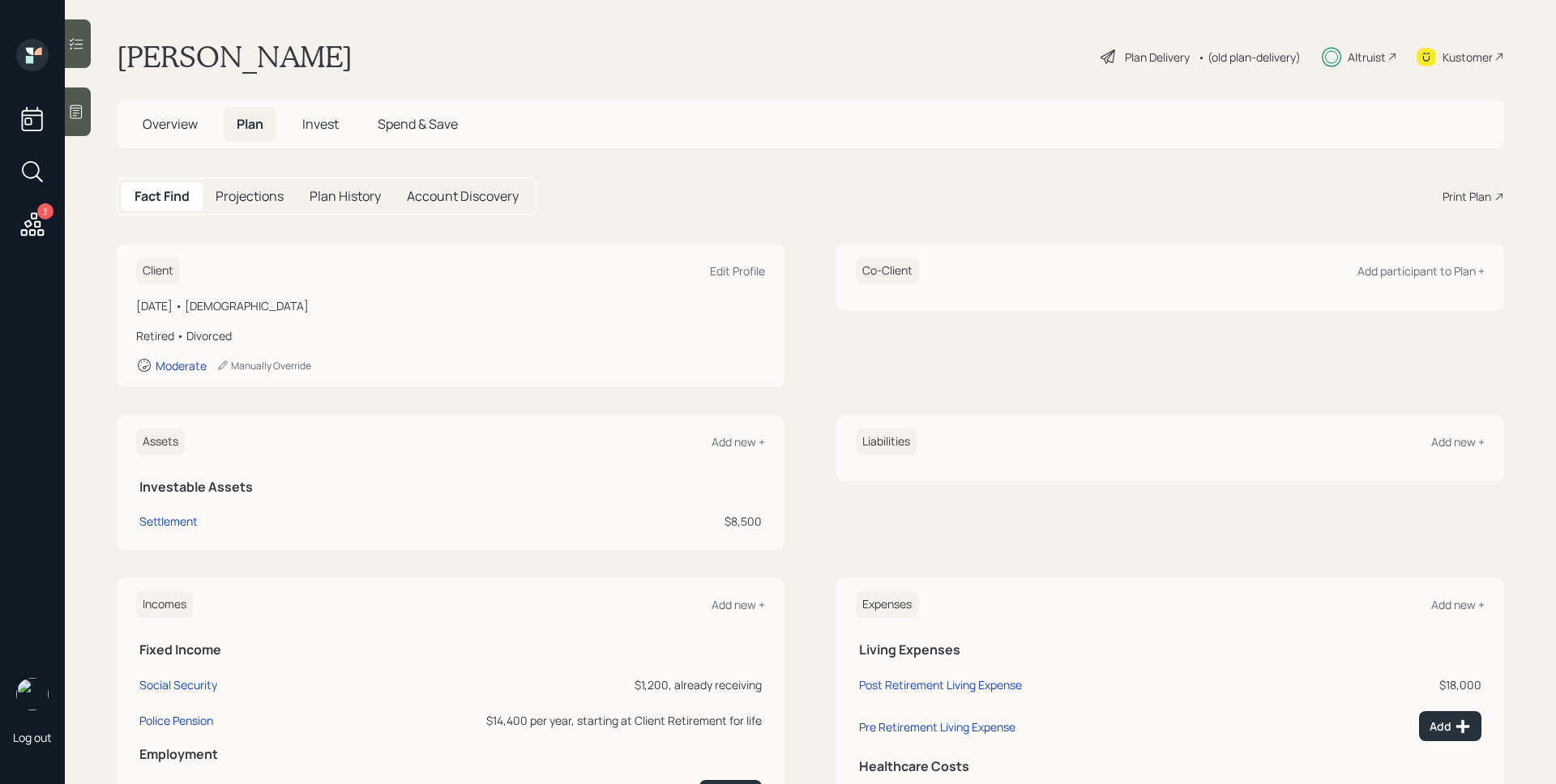
click at [1494, 193] on icon at bounding box center [1499, 197] width 10 height 10
